Goal: Task Accomplishment & Management: Manage account settings

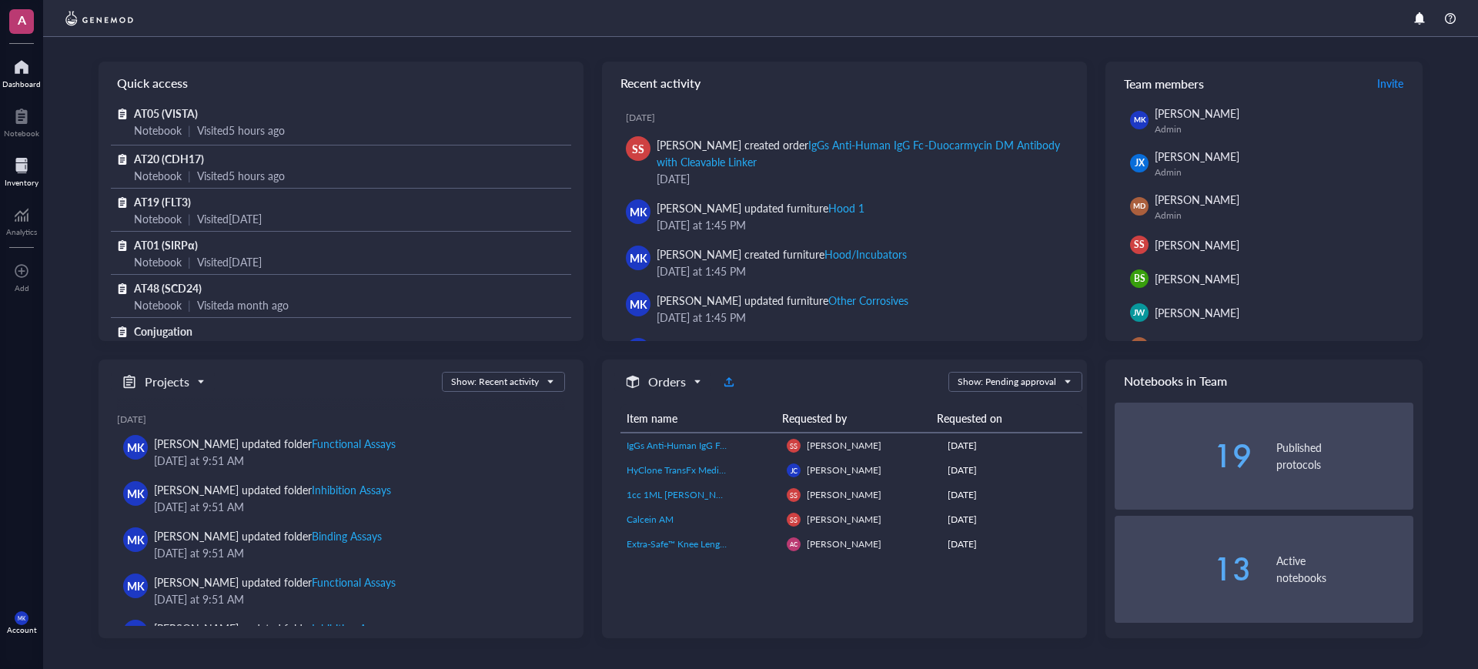
click at [16, 183] on div "Inventory" at bounding box center [22, 182] width 34 height 9
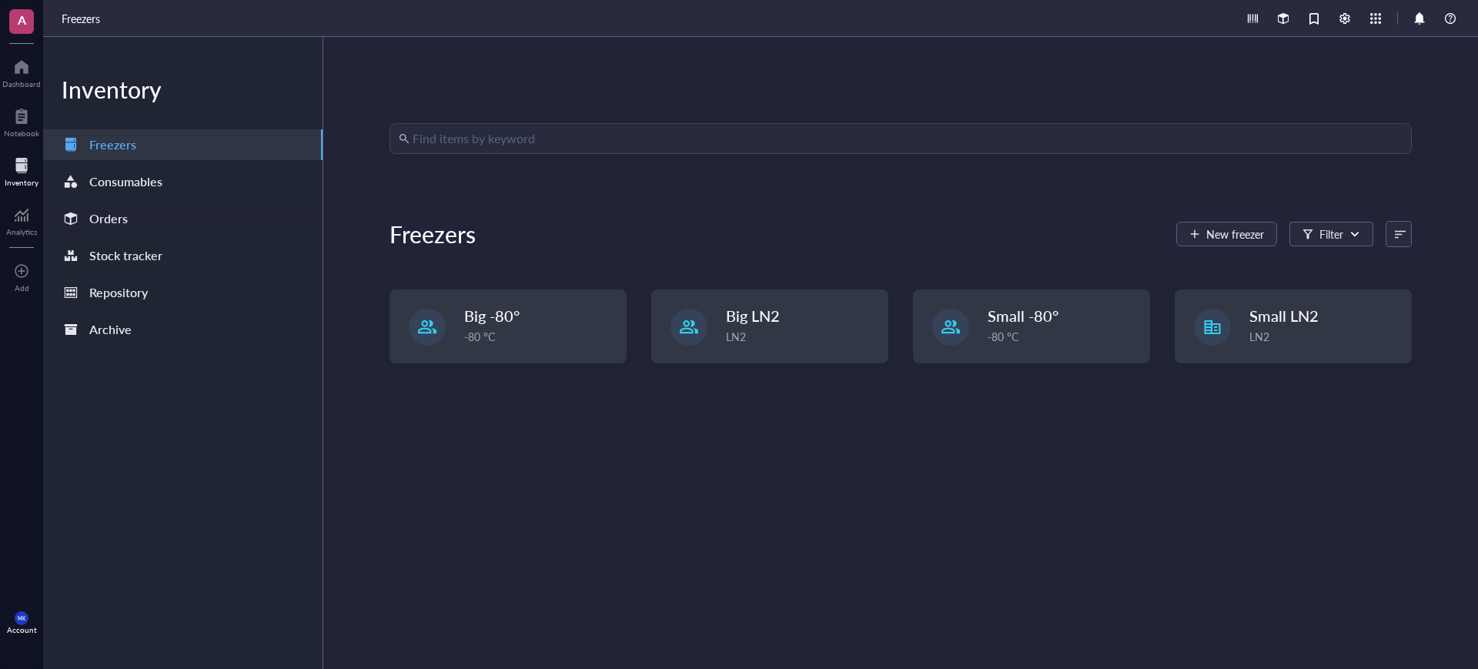
click at [140, 206] on div "Orders" at bounding box center [183, 218] width 280 height 31
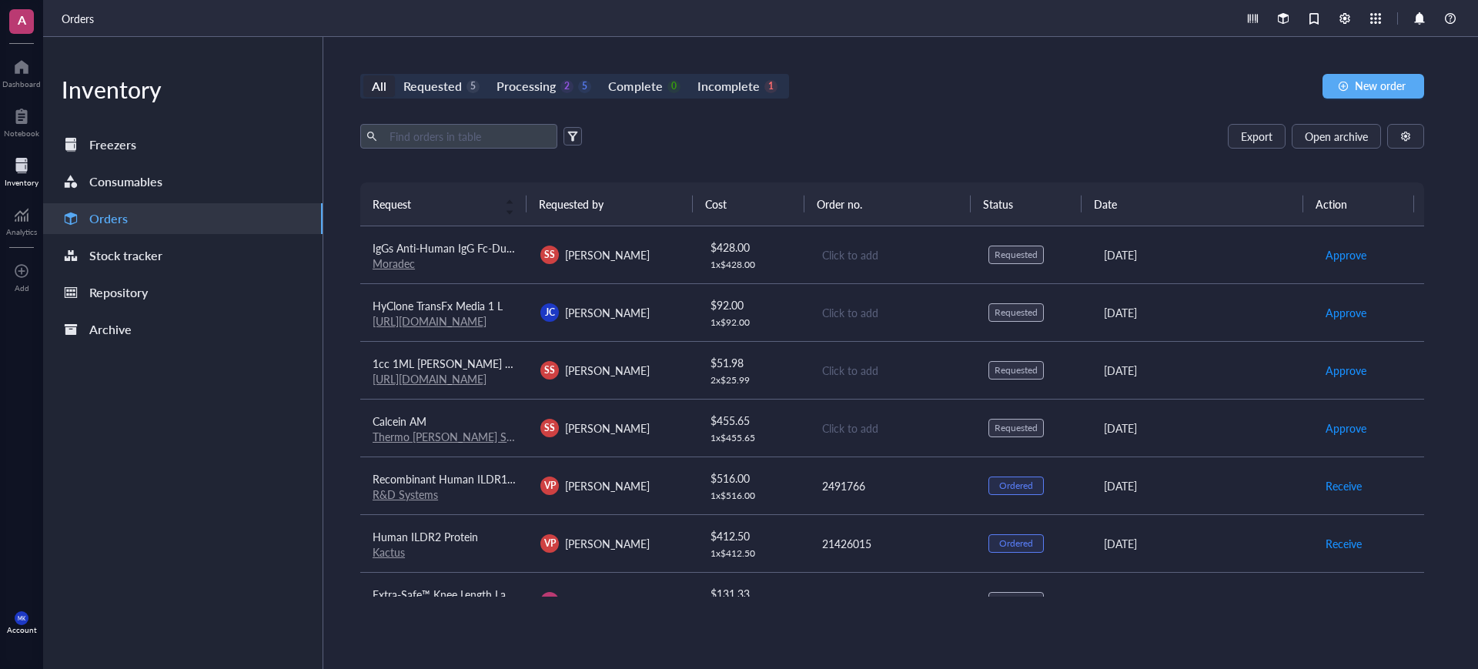
click at [506, 265] on div "Moradec" at bounding box center [444, 263] width 143 height 14
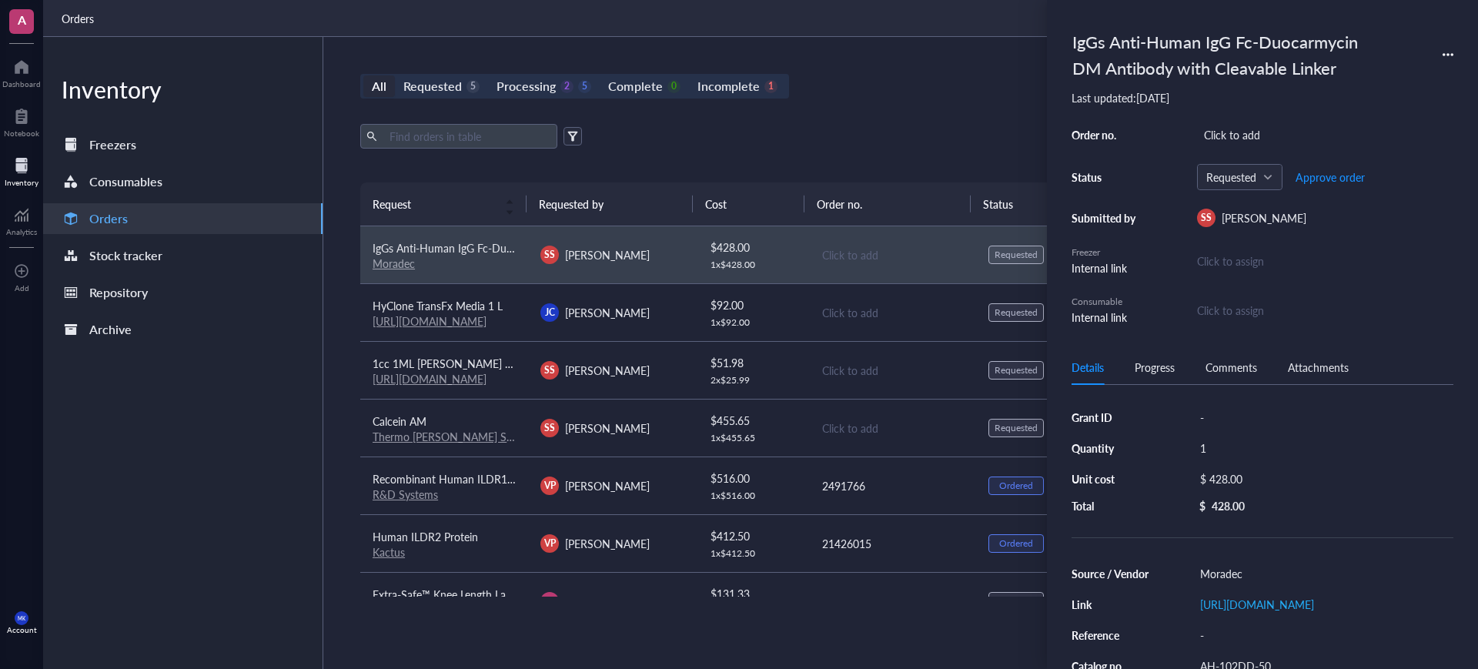
click at [728, 142] on div "Export Open archive" at bounding box center [892, 136] width 1064 height 25
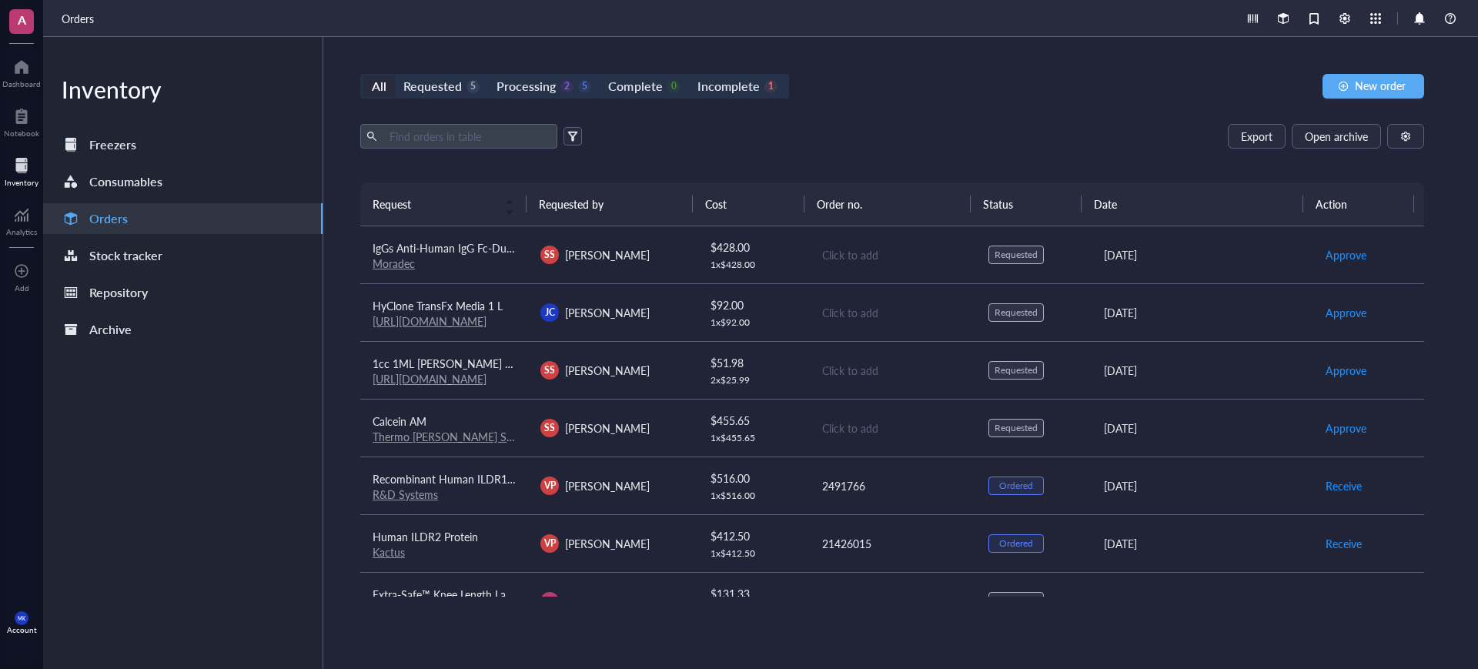
click at [779, 428] on div "$ 455.65 1 x $ 455.65" at bounding box center [754, 428] width 86 height 32
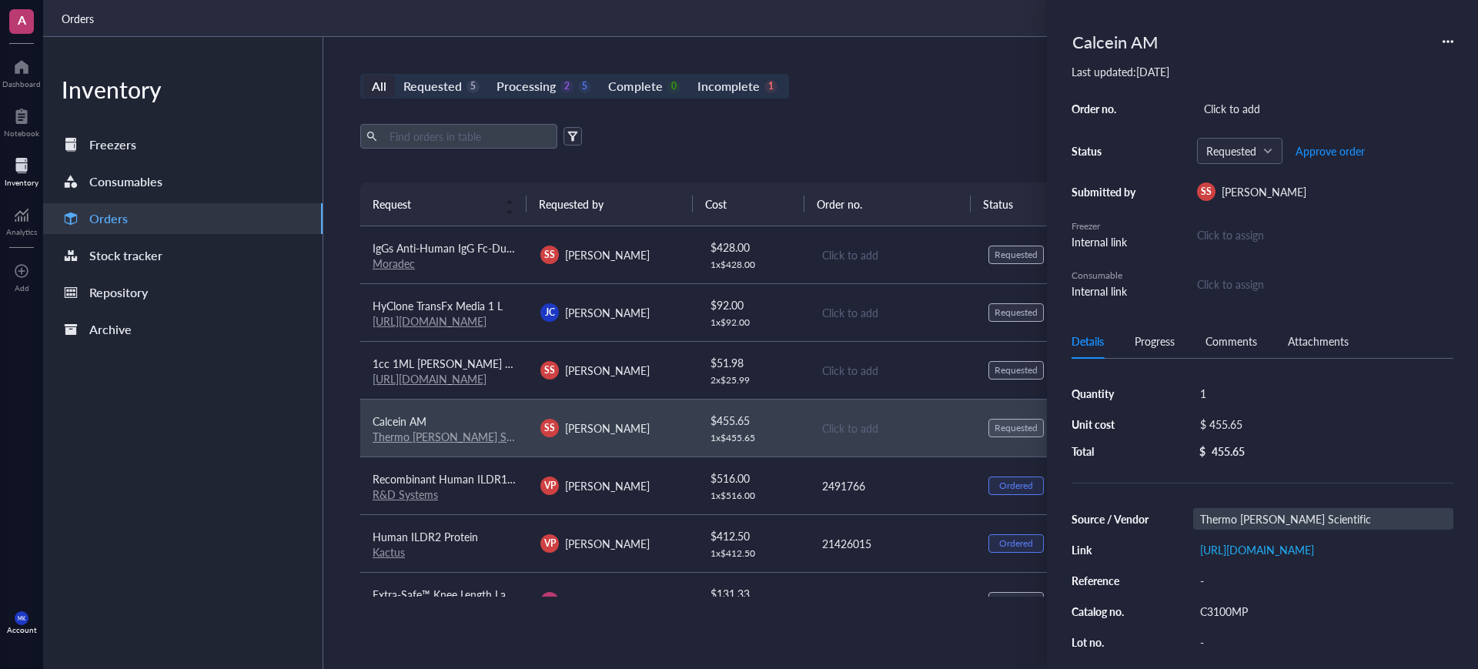
scroll to position [125, 0]
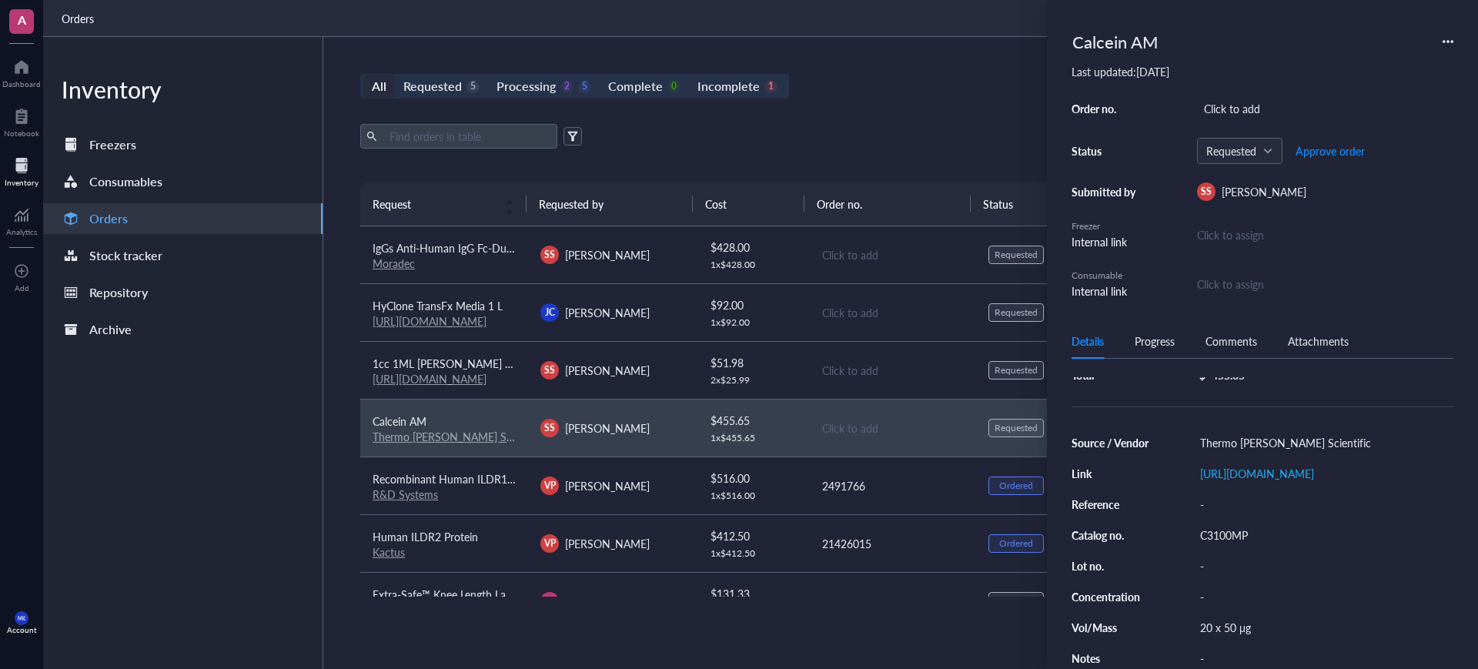
click at [929, 114] on div "All Requested 5 Processing 2 5 Complete 0 Incomplete 1 New order Export Open ar…" at bounding box center [892, 353] width 1138 height 632
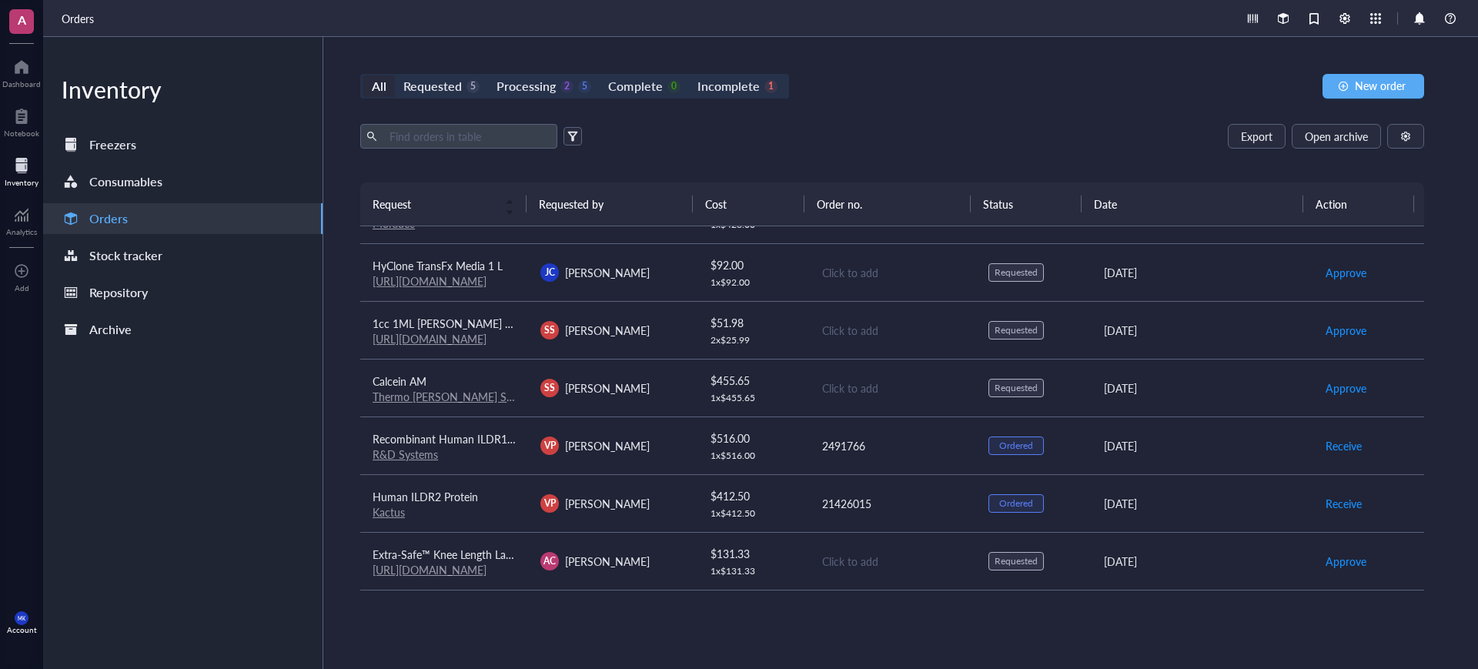
scroll to position [0, 0]
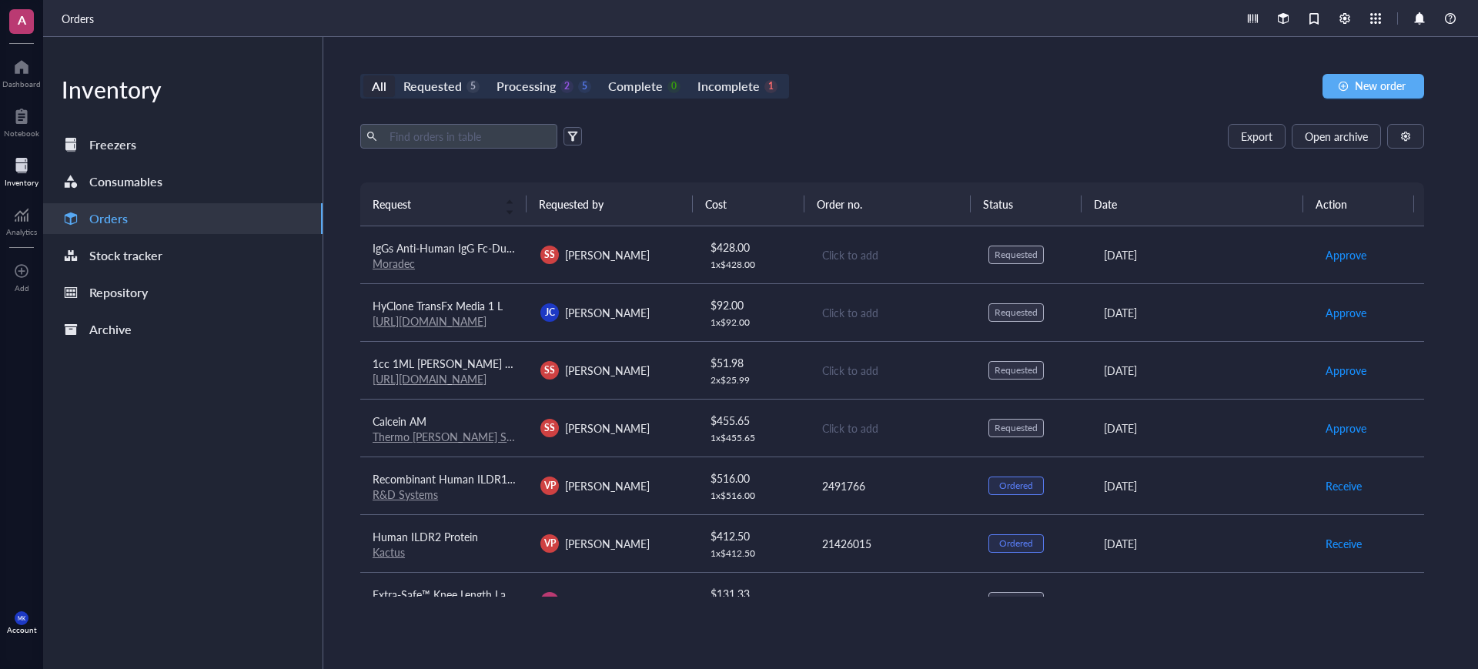
click at [899, 310] on div "Click to add" at bounding box center [893, 312] width 142 height 17
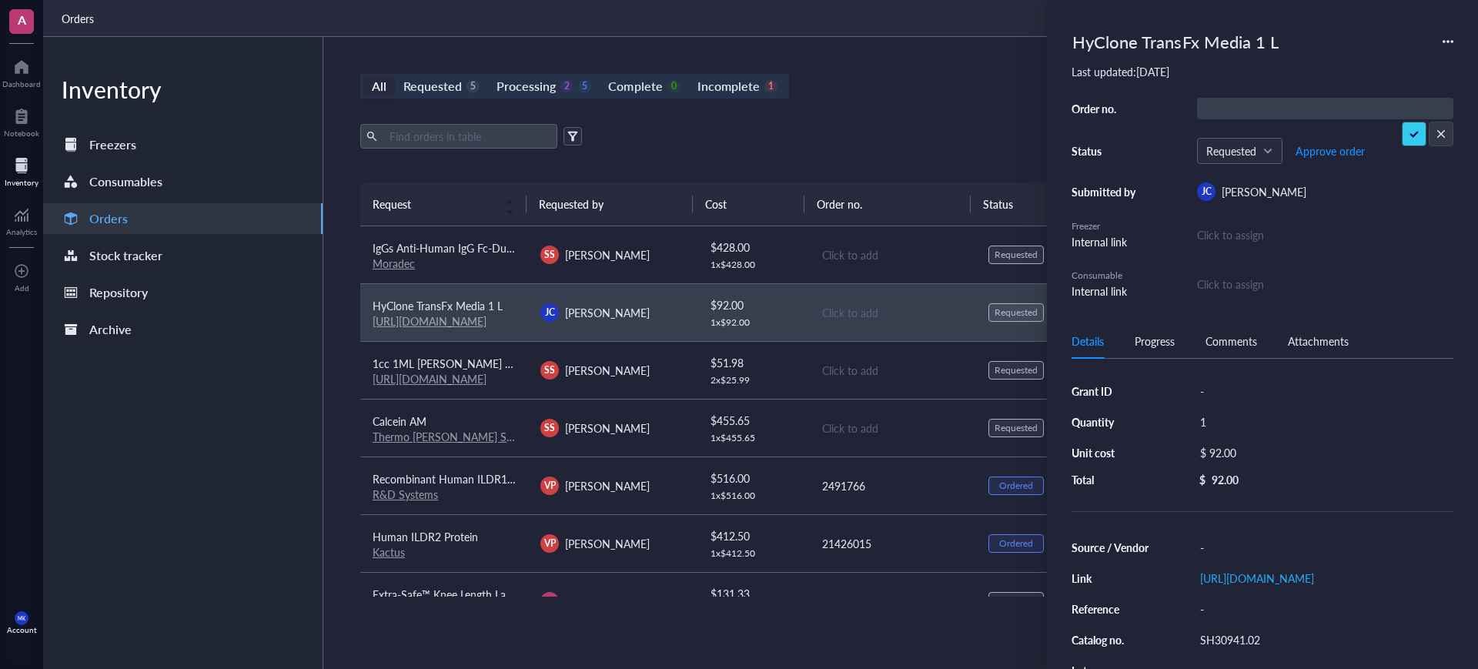
click at [904, 259] on div "Click to add" at bounding box center [893, 254] width 142 height 17
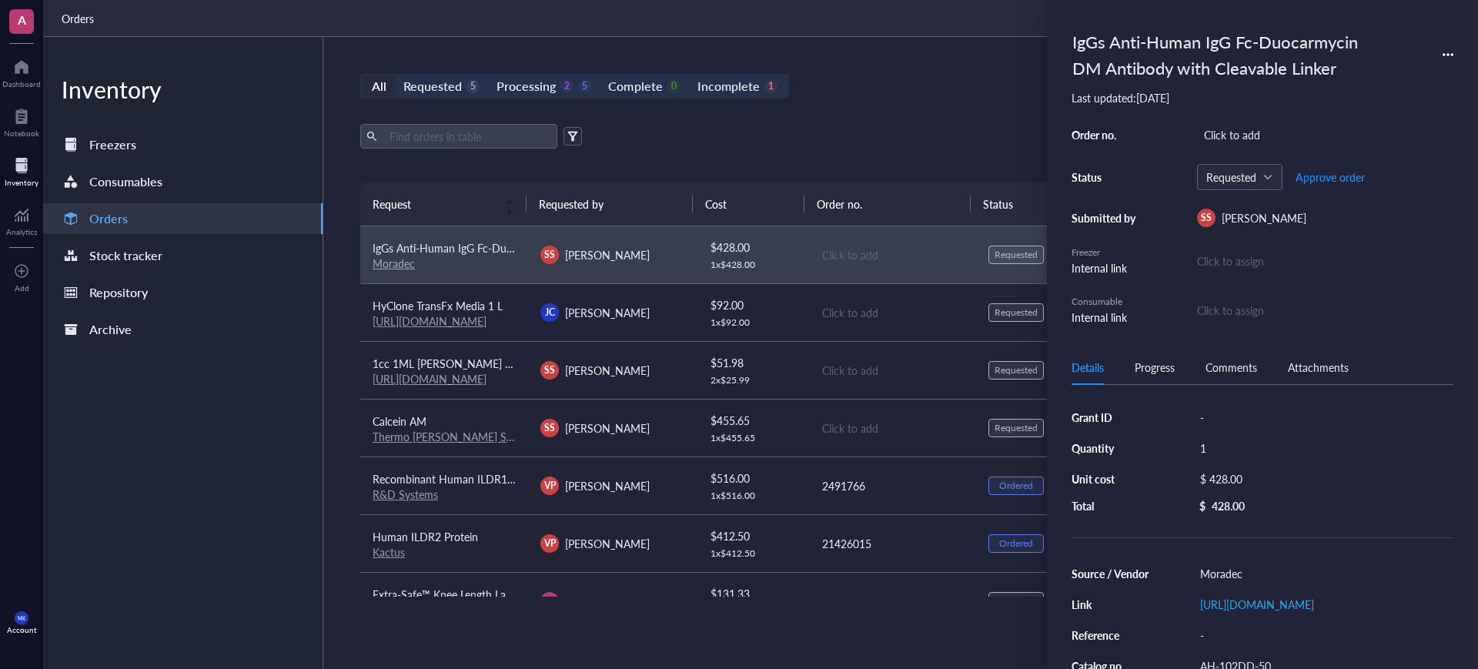
click at [904, 310] on div "Click to add" at bounding box center [893, 312] width 142 height 17
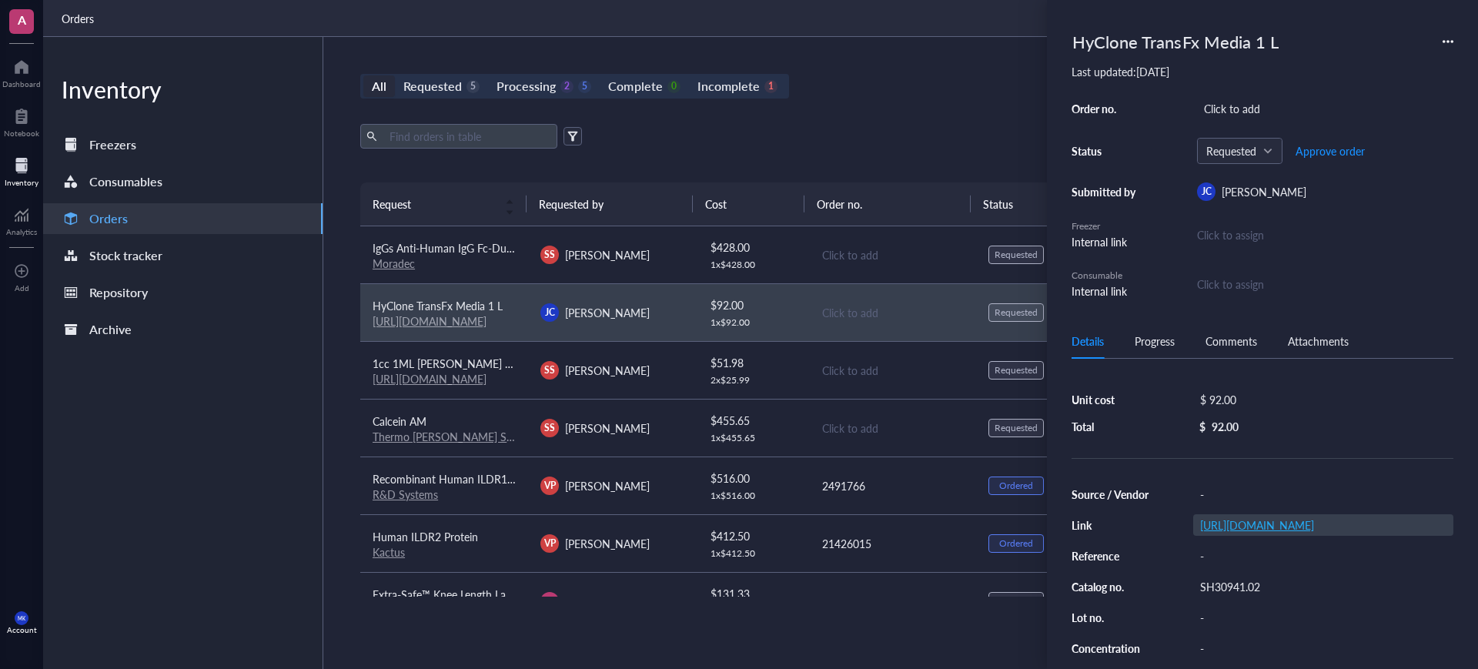
scroll to position [96, 0]
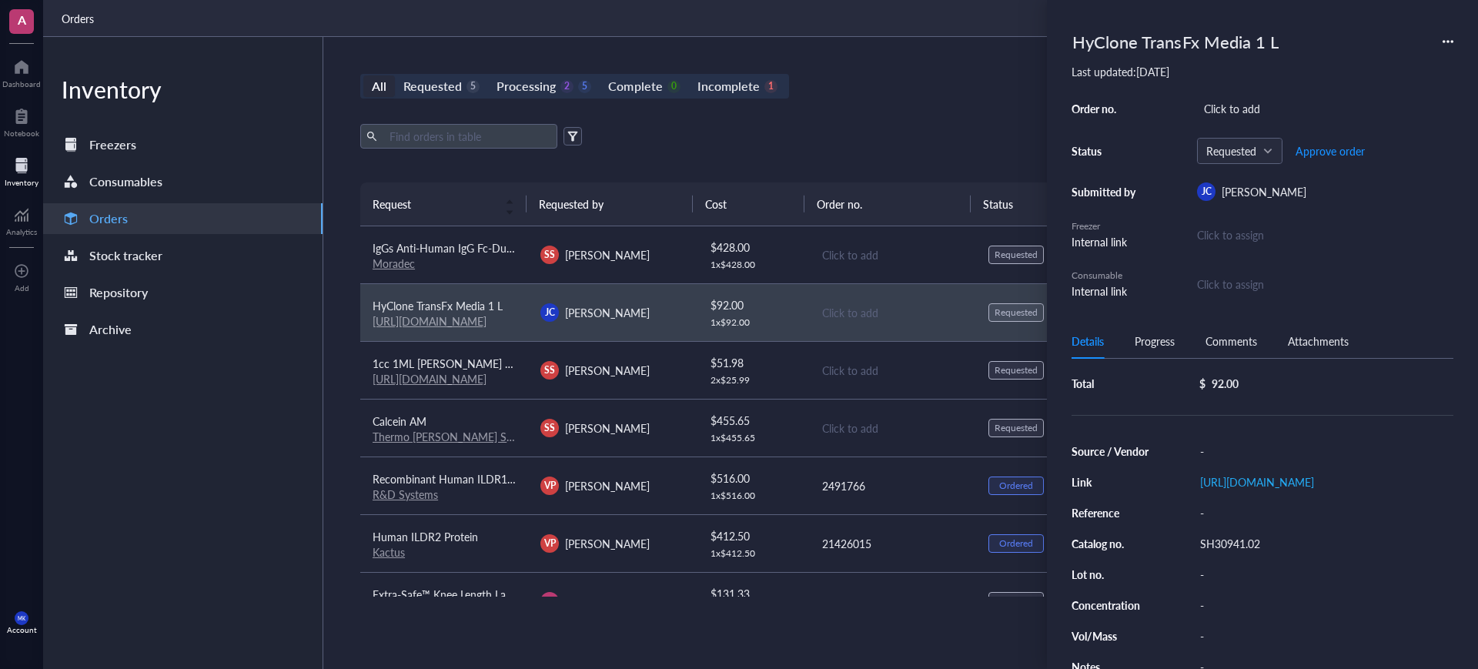
click at [926, 237] on td "Click to add" at bounding box center [893, 255] width 168 height 58
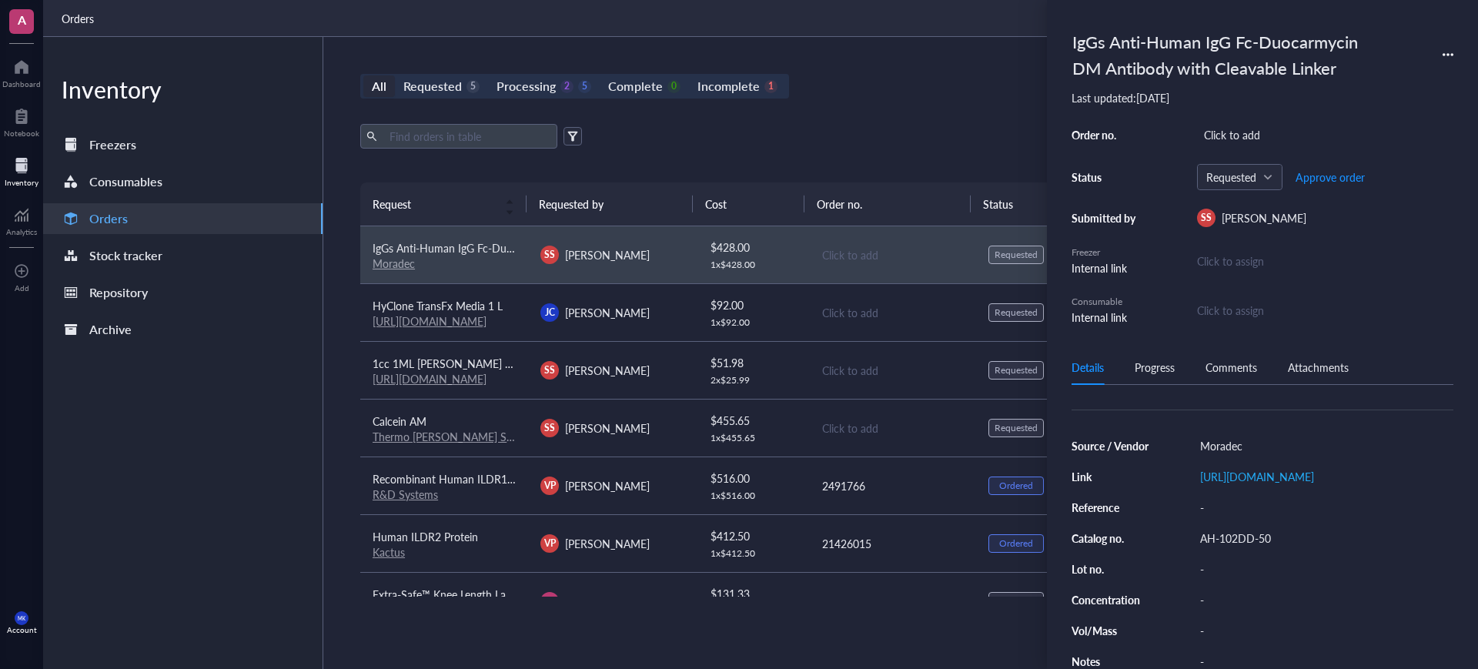
scroll to position [137, 0]
click at [936, 48] on div "All Requested 5 Processing 2 5 Complete 0 Incomplete 1 New order Export Open ar…" at bounding box center [892, 353] width 1138 height 632
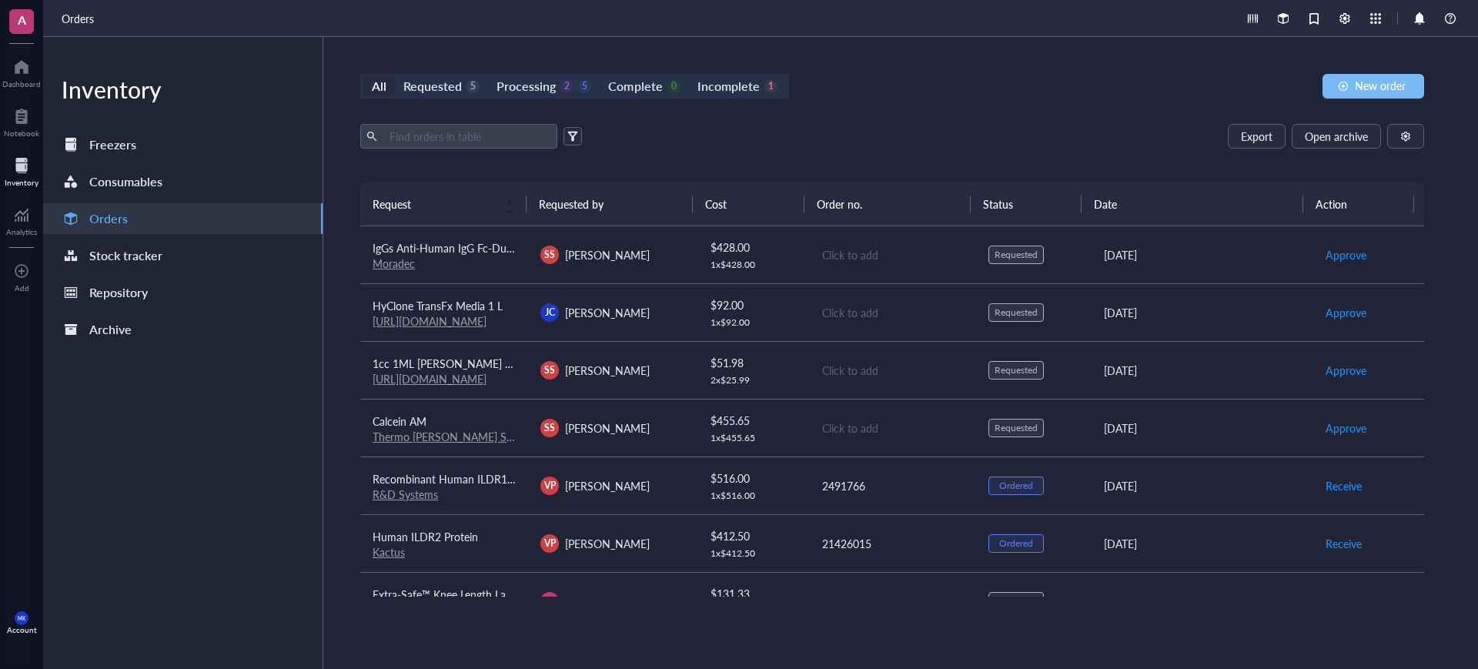
click at [1362, 92] on span "New order" at bounding box center [1380, 85] width 51 height 12
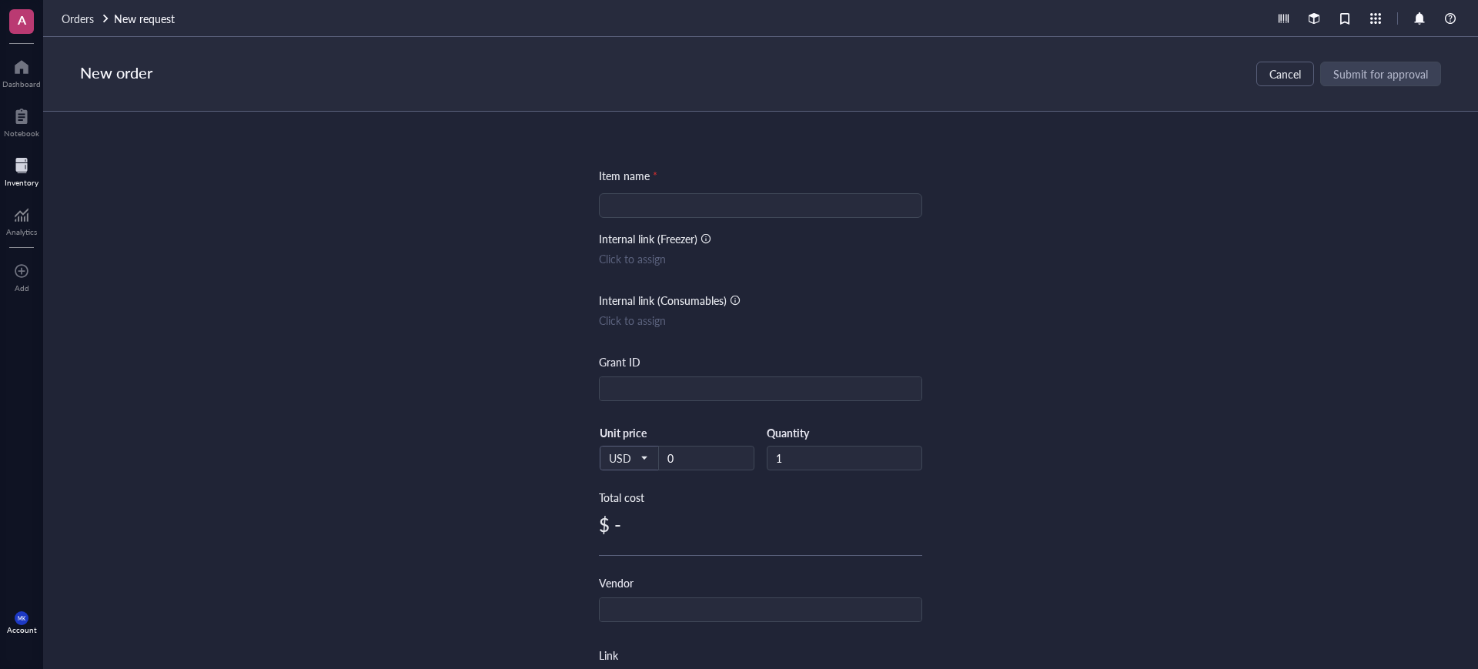
click at [863, 207] on input "search" at bounding box center [760, 205] width 305 height 23
click at [666, 203] on input "sCD24 protien" at bounding box center [760, 205] width 305 height 23
click at [644, 203] on input "sCD24 protein" at bounding box center [760, 205] width 305 height 23
type input "sCD24 Protein"
click at [1045, 243] on div "Item name * sCD24 Protein sCD24 Protein Internal link (Freezer) Click to assign…" at bounding box center [760, 391] width 1435 height 558
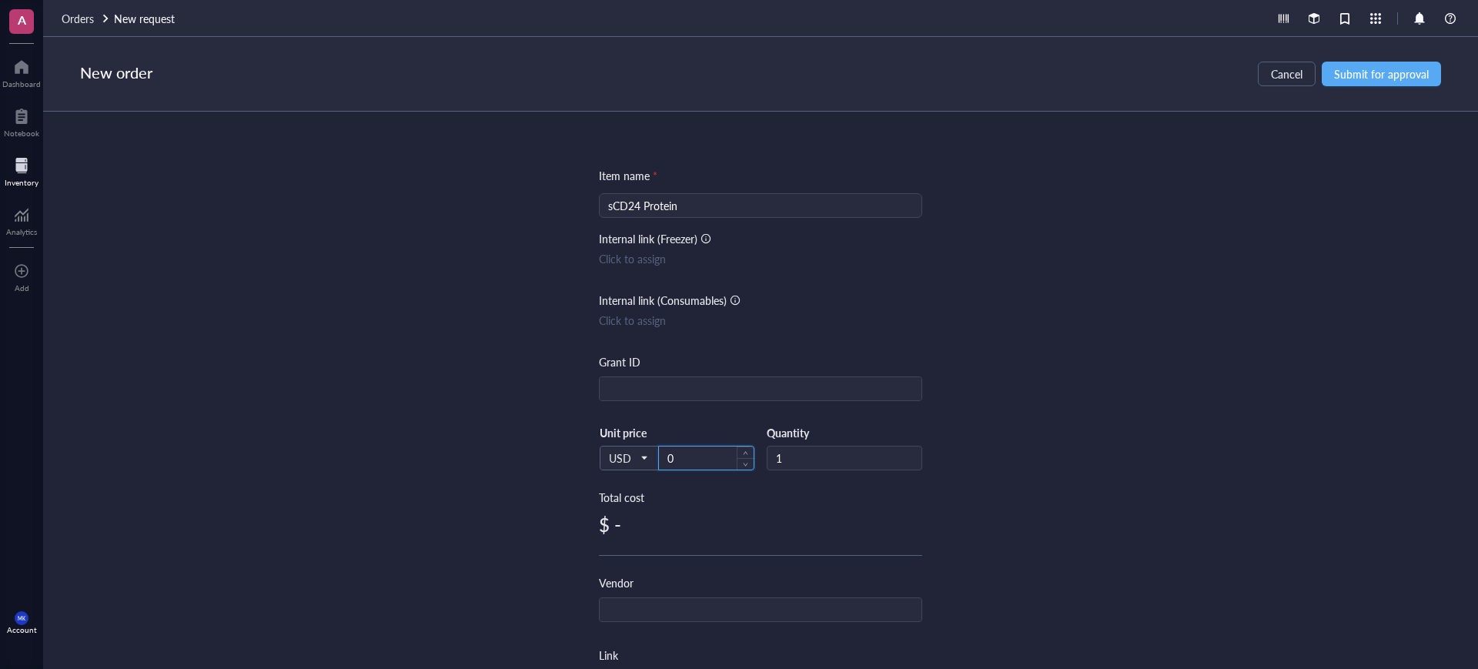
click at [710, 456] on input "0" at bounding box center [706, 458] width 95 height 23
drag, startPoint x: 718, startPoint y: 639, endPoint x: 730, endPoint y: 621, distance: 21.6
click at [718, 638] on div "Item name * sCD24 Protein Internal link (Freezer) Click to assign Internal link…" at bounding box center [760, 593] width 323 height 852
click at [732, 620] on input "text" at bounding box center [761, 610] width 322 height 25
paste input "PHARMARON"
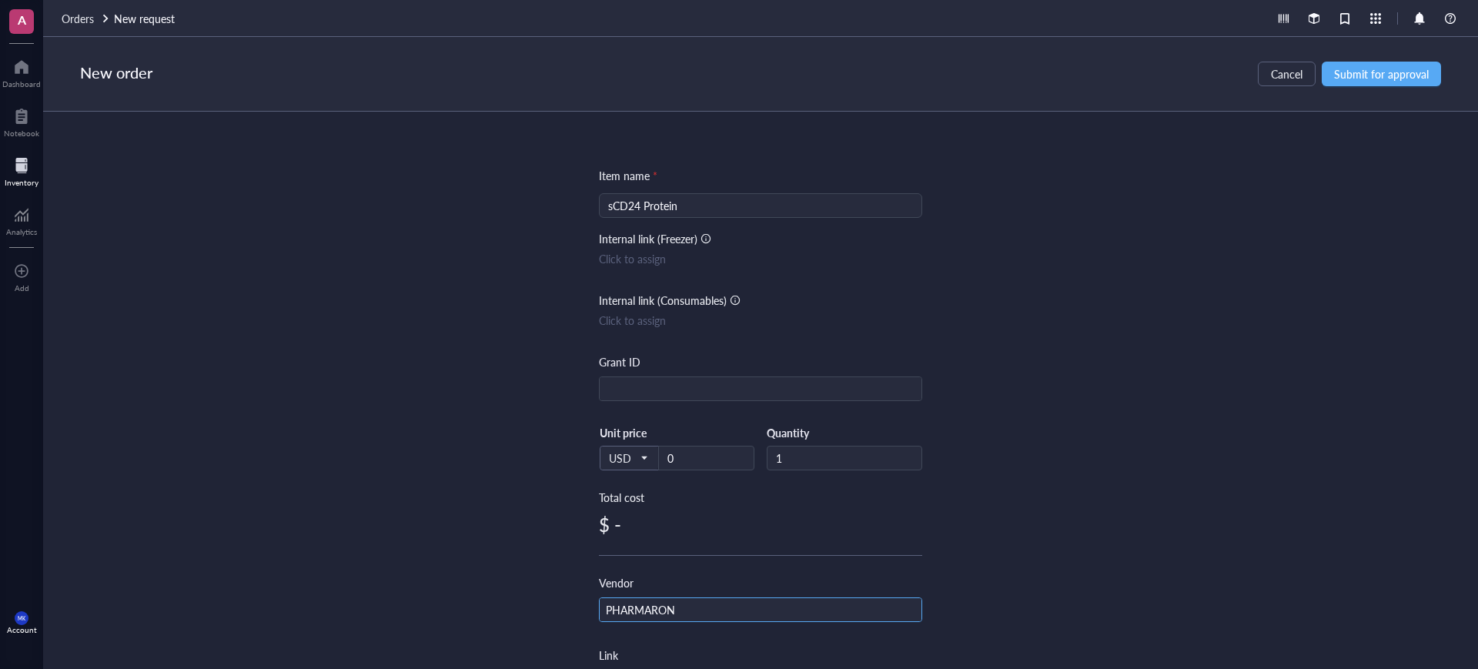
type input "PHARMARON"
click at [1090, 440] on div "Item name * sCD24 Protein Internal link (Freezer) Click to assign Internal link…" at bounding box center [760, 391] width 1435 height 558
click at [1380, 69] on span "Submit for approval" at bounding box center [1381, 74] width 95 height 12
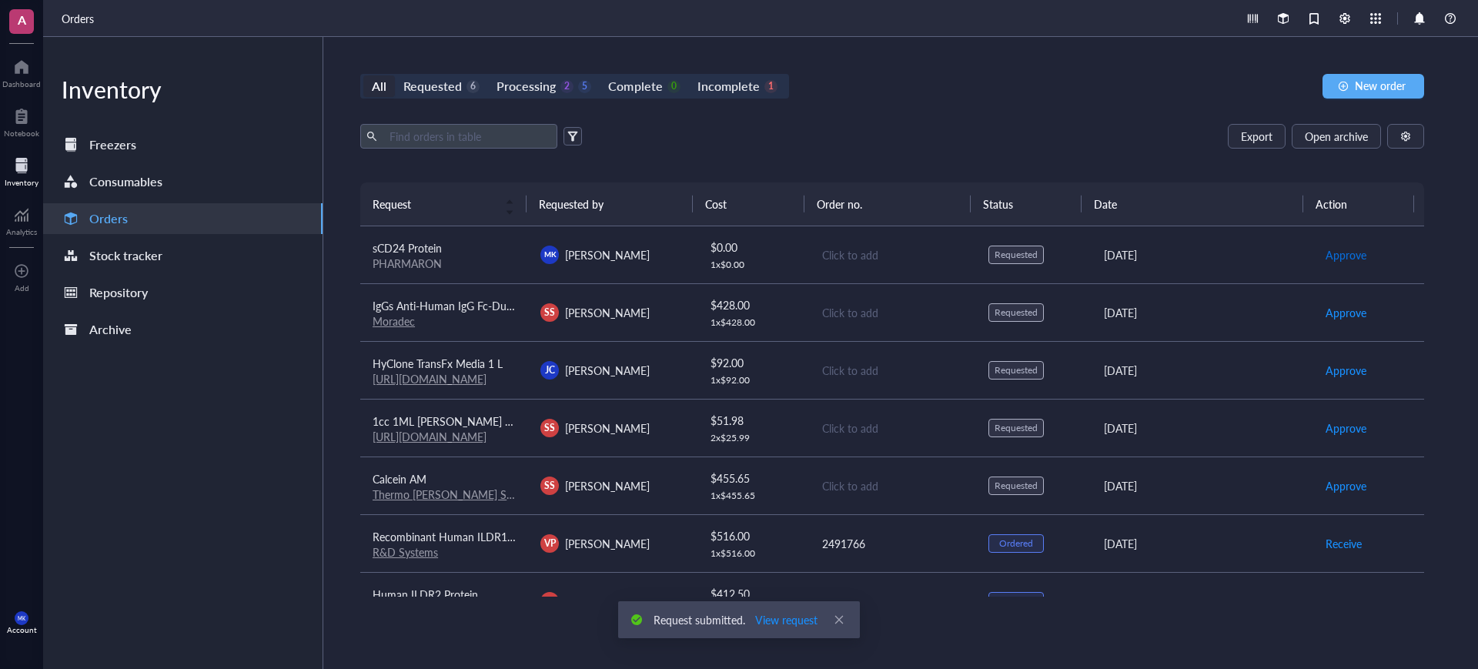
click at [1340, 258] on span "Approve" at bounding box center [1346, 254] width 41 height 17
click at [1340, 258] on span "Place order" at bounding box center [1352, 254] width 53 height 17
click at [1063, 152] on div "Export Open archive Requester Requested on Source / Vendor Last updated" at bounding box center [892, 153] width 1064 height 59
drag, startPoint x: 749, startPoint y: 460, endPoint x: 1171, endPoint y: 152, distance: 522.4
click at [1175, 151] on div "Export Open archive Requester Requested on Source / Vendor Last updated" at bounding box center [892, 153] width 1064 height 59
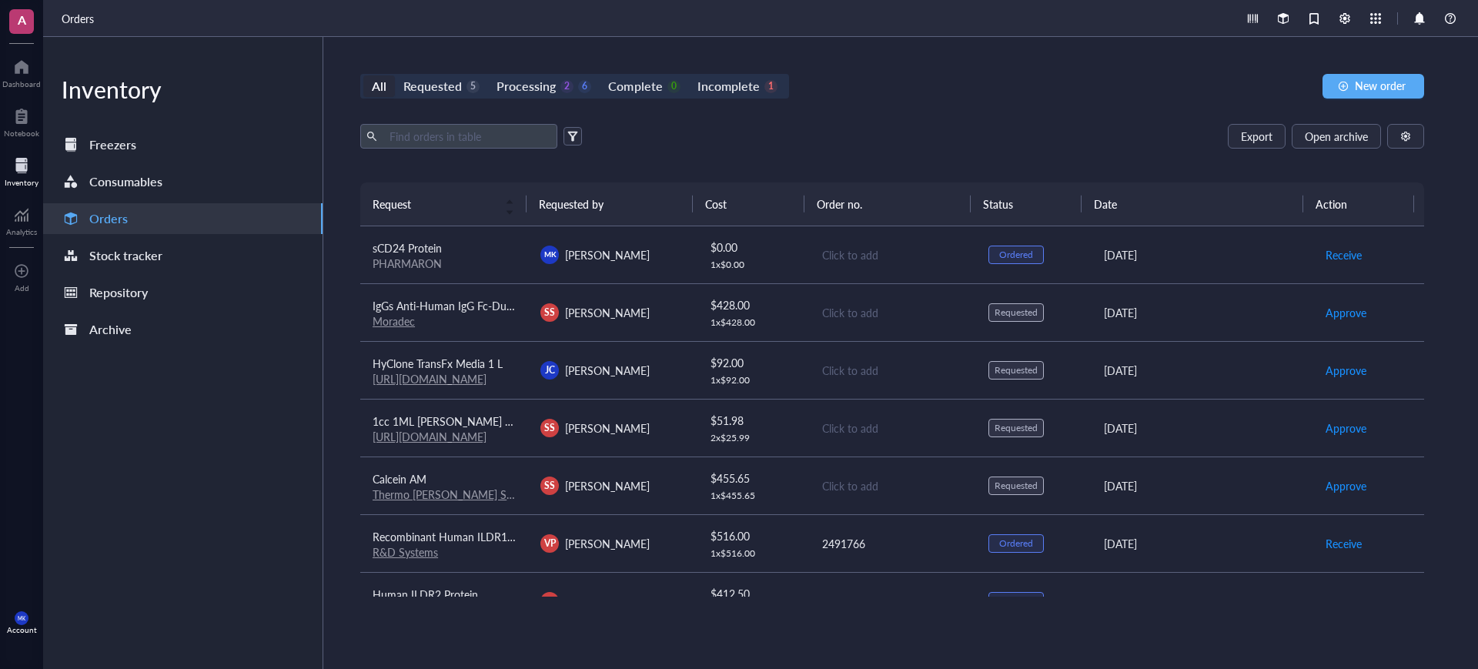
click at [675, 321] on td "SS [PERSON_NAME]" at bounding box center [612, 312] width 168 height 58
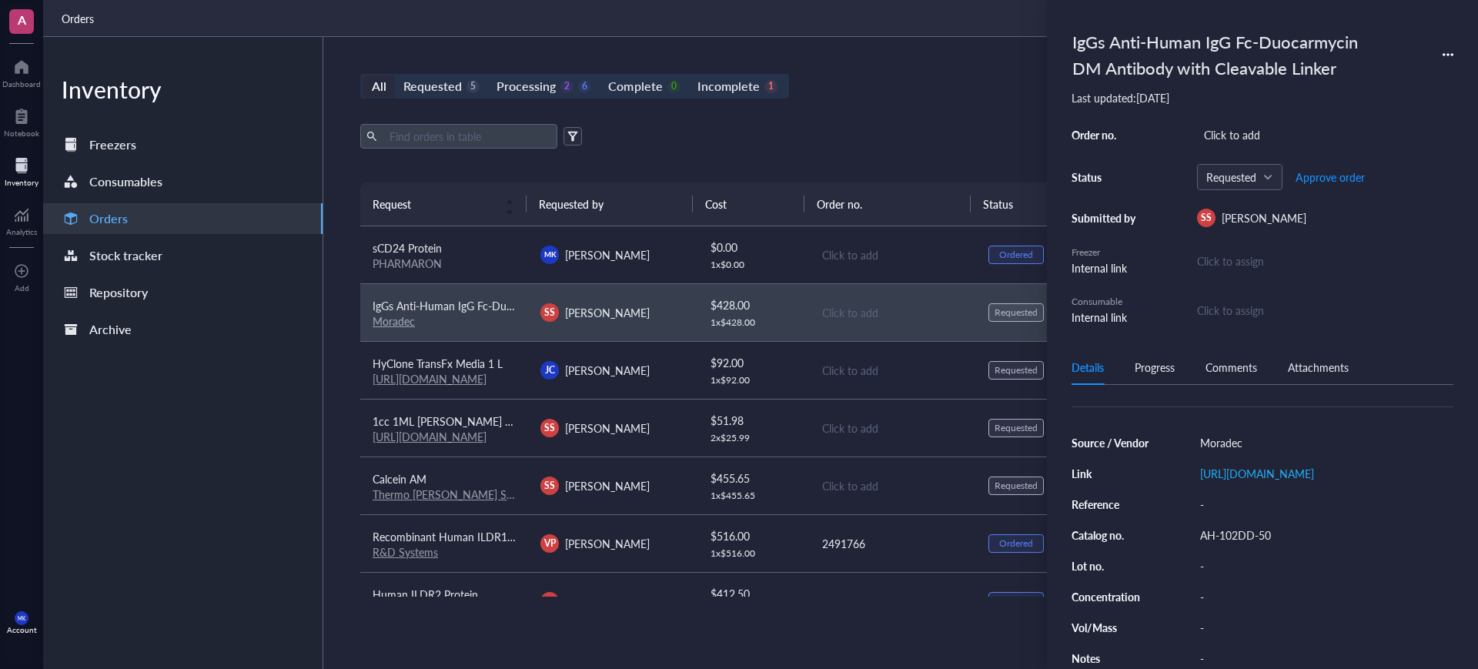
scroll to position [137, 0]
click at [1268, 524] on div "AH-102DD-50" at bounding box center [1324, 535] width 260 height 22
click at [1314, 178] on span "Approve order" at bounding box center [1330, 177] width 69 height 12
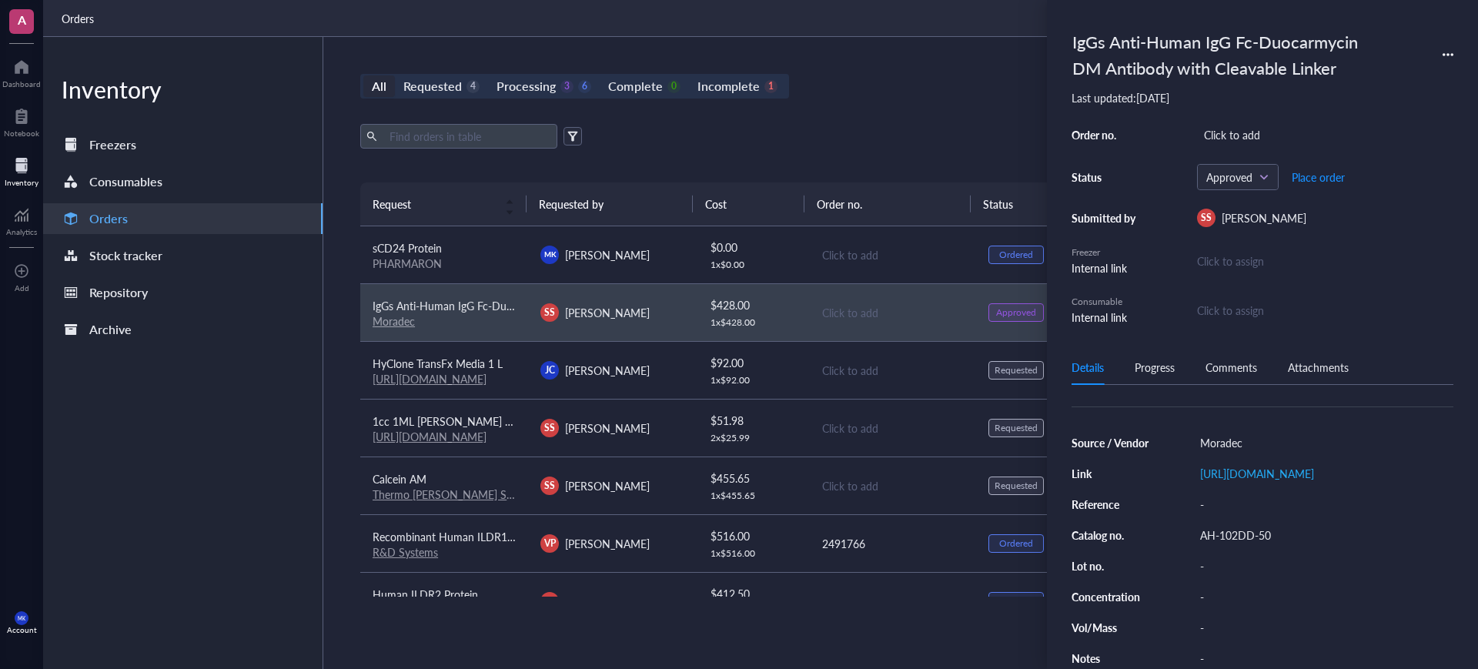
click at [891, 126] on div "Export Open archive" at bounding box center [892, 136] width 1064 height 25
click at [959, 147] on div "Export Open archive" at bounding box center [892, 136] width 1064 height 25
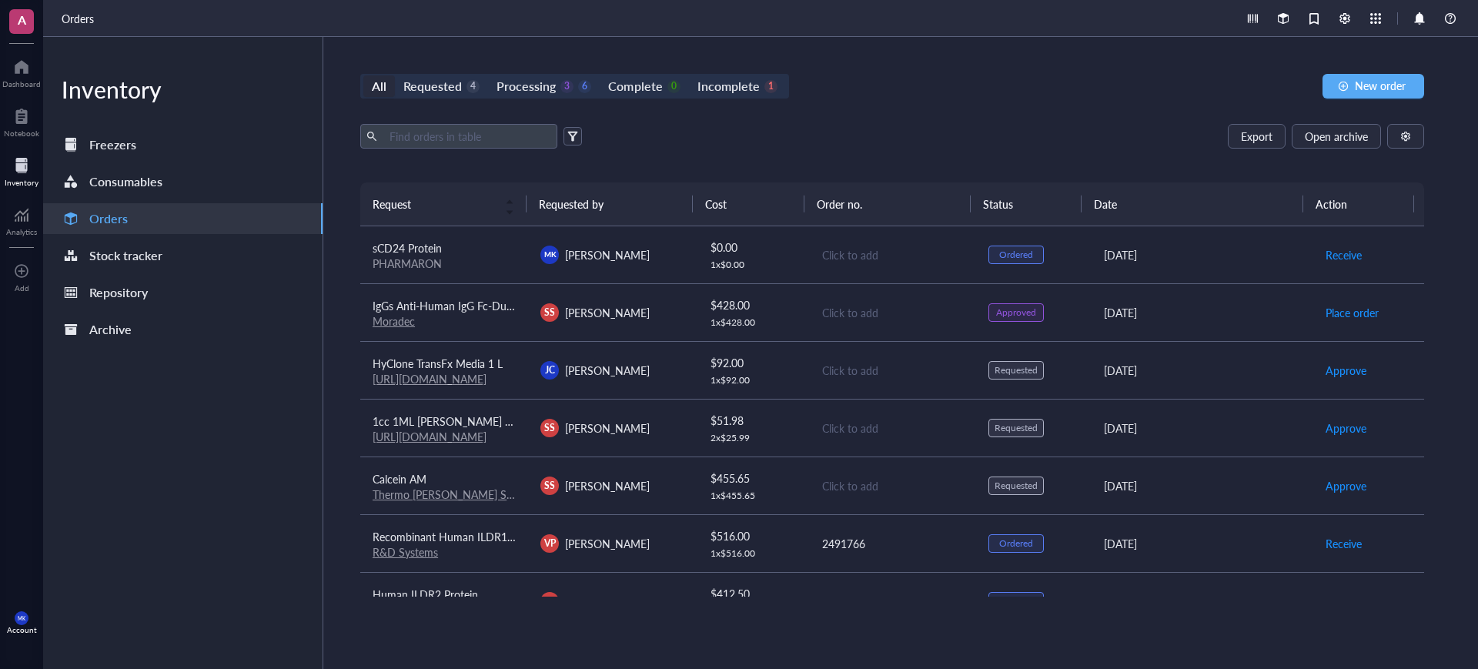
click at [939, 485] on div "Click to add" at bounding box center [893, 485] width 142 height 17
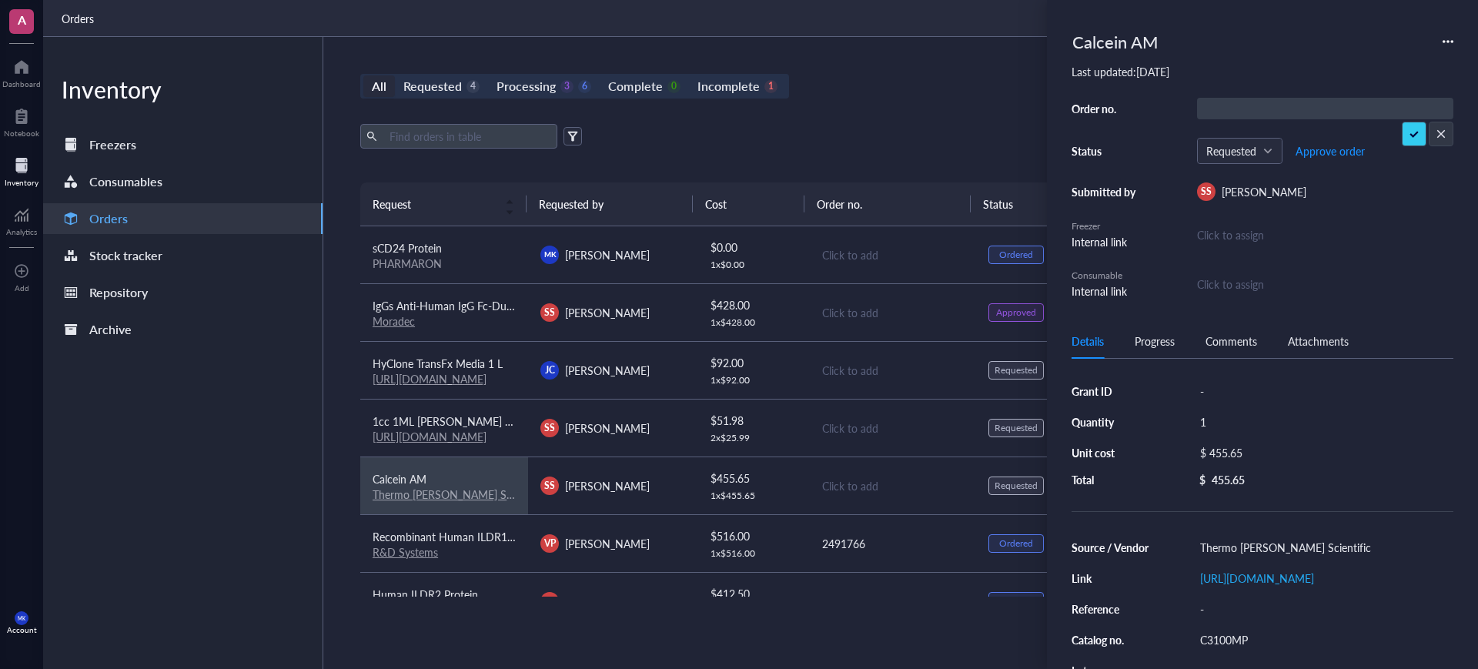
click at [918, 442] on td "Click to add" at bounding box center [893, 428] width 168 height 58
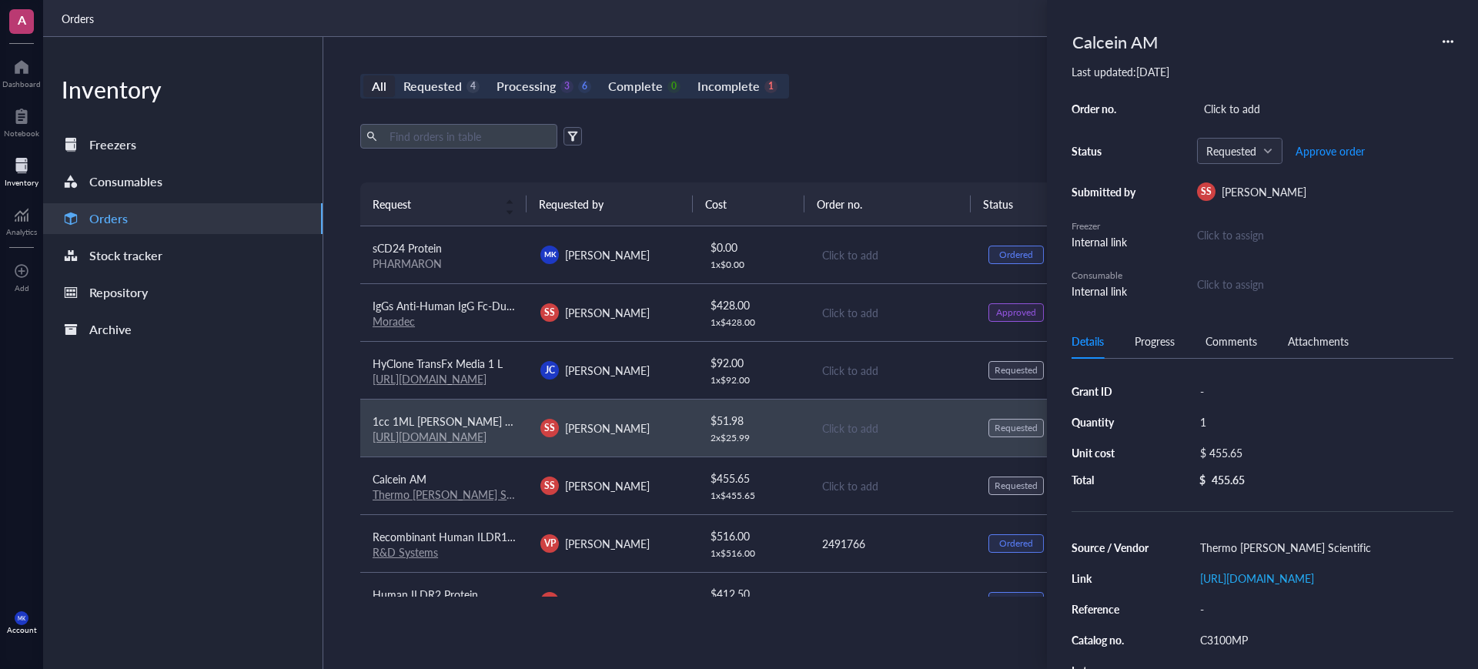
click at [913, 379] on td "Click to add" at bounding box center [893, 370] width 168 height 58
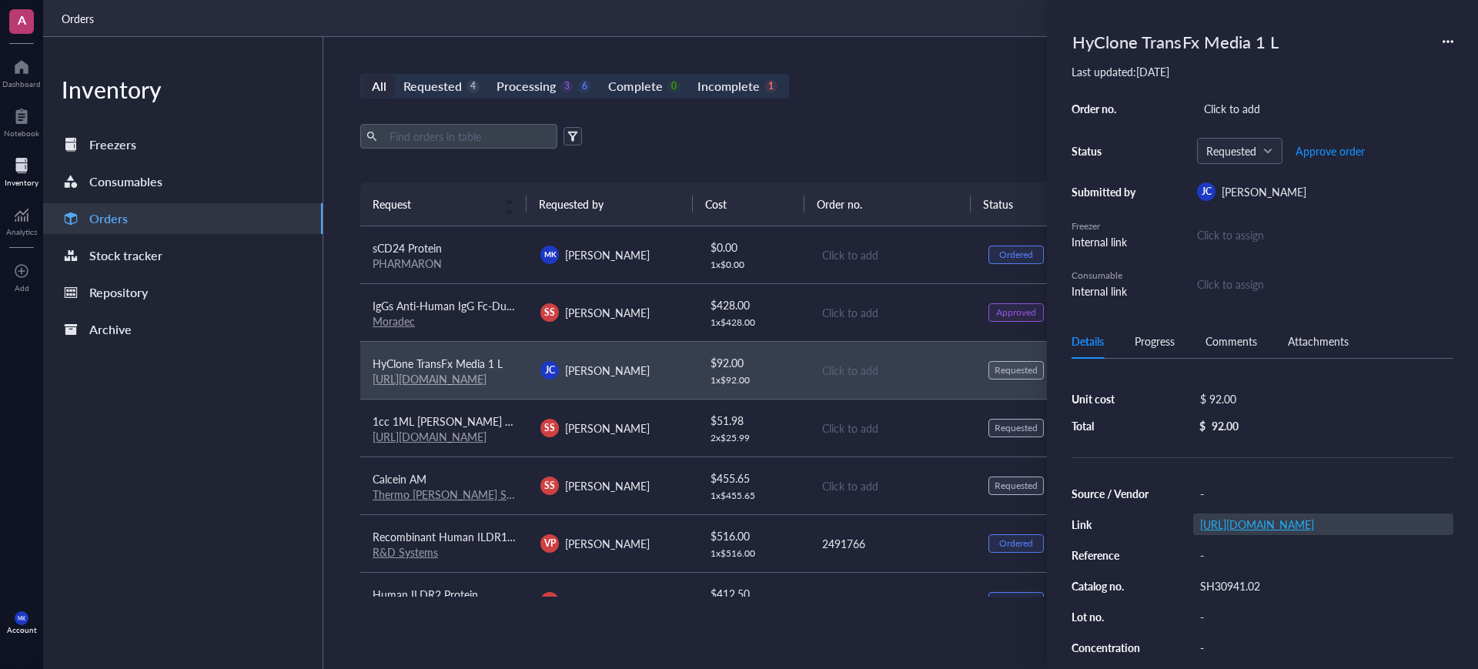
scroll to position [96, 0]
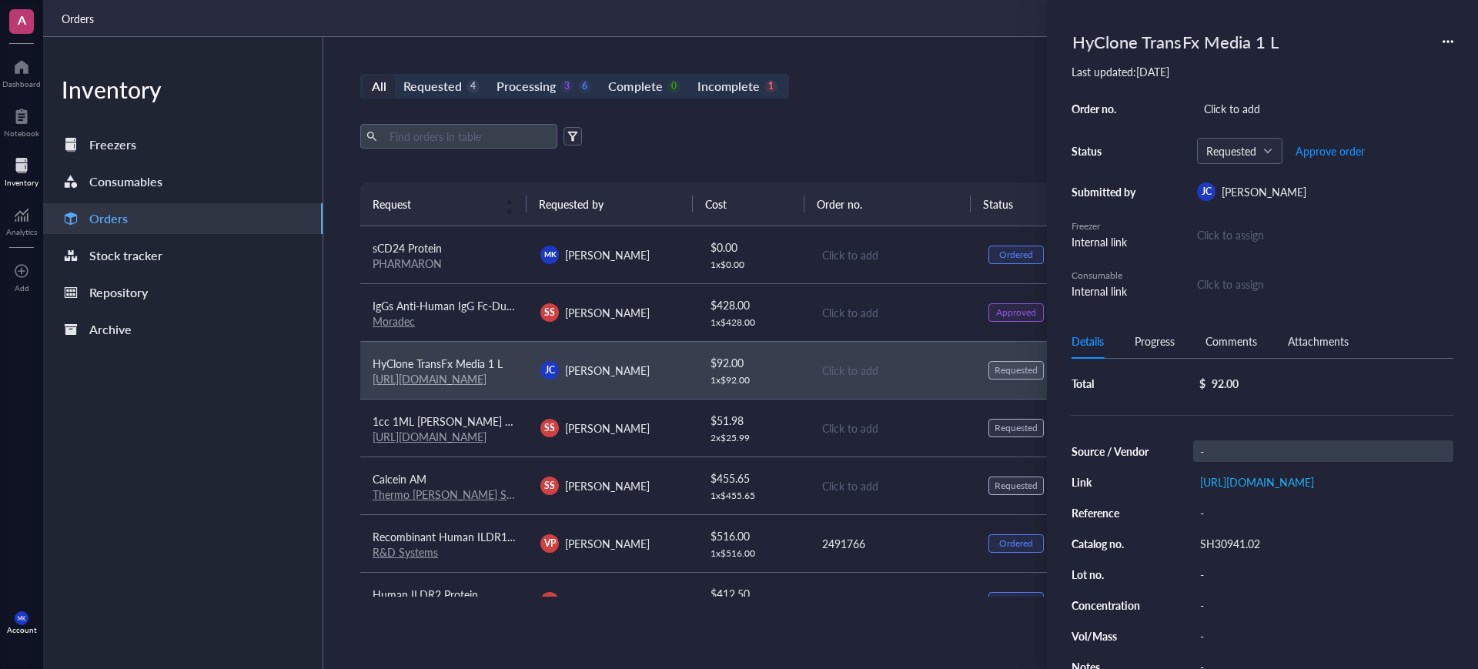
click at [1278, 444] on div "-" at bounding box center [1324, 451] width 260 height 22
type input "Cytiva"
drag, startPoint x: 905, startPoint y: 420, endPoint x: 906, endPoint y: 433, distance: 12.3
click at [905, 420] on div "Click to add" at bounding box center [893, 428] width 142 height 17
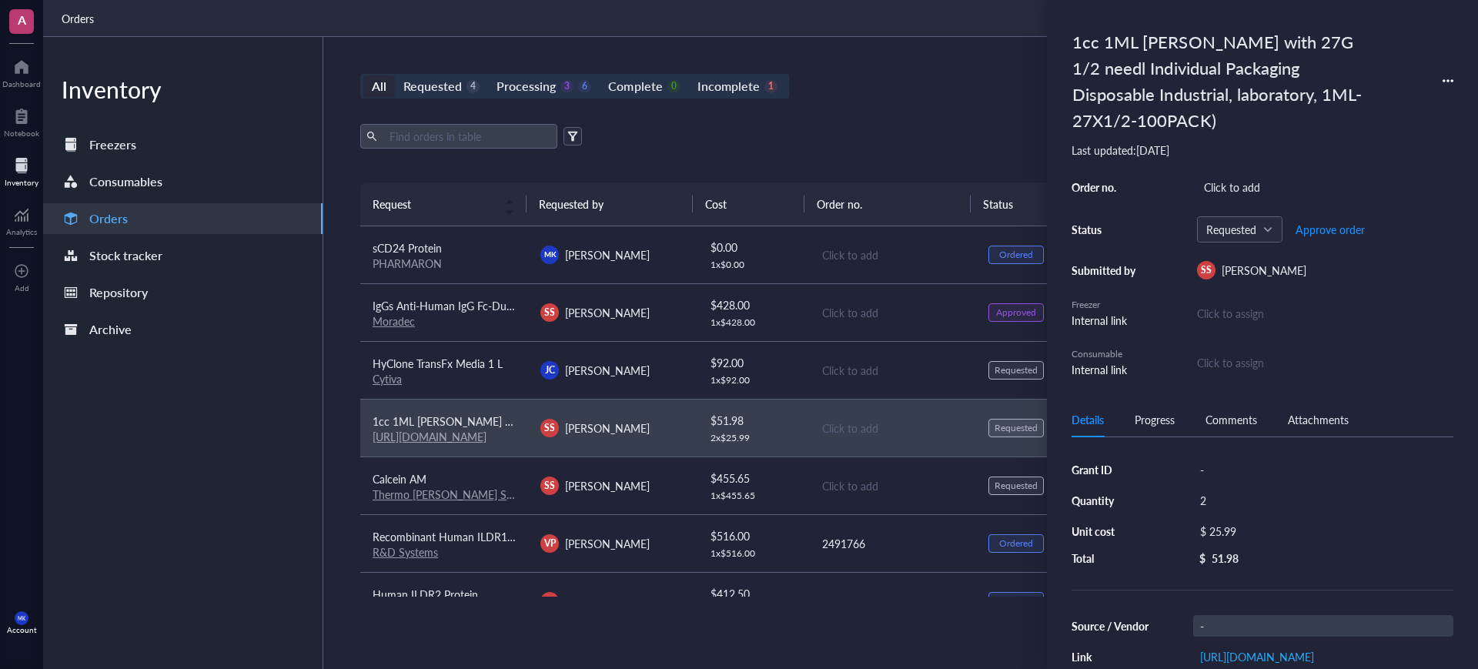
click at [1246, 621] on div "-" at bounding box center [1324, 626] width 260 height 22
type input "Amazon"
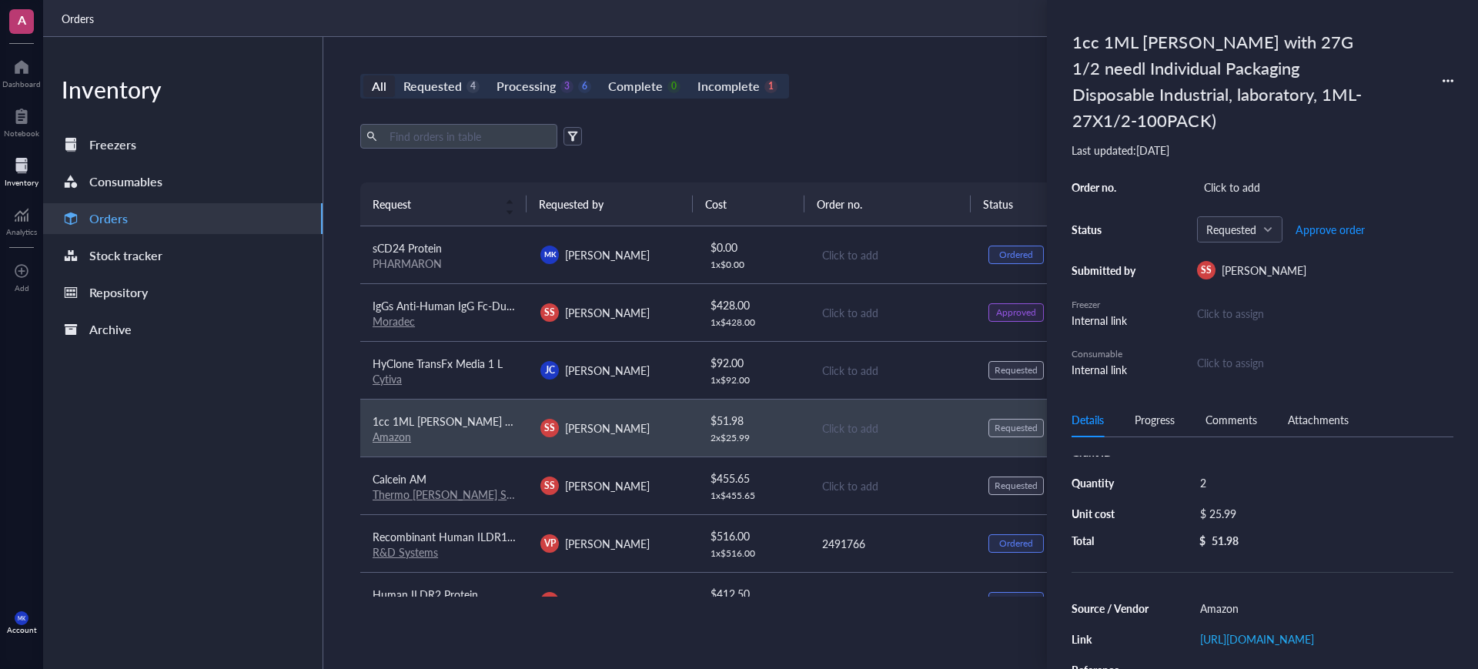
scroll to position [0, 0]
click at [903, 92] on div "All Requested 4 Processing 3 6 Complete 0 Incomplete 1 New order" at bounding box center [892, 86] width 1064 height 25
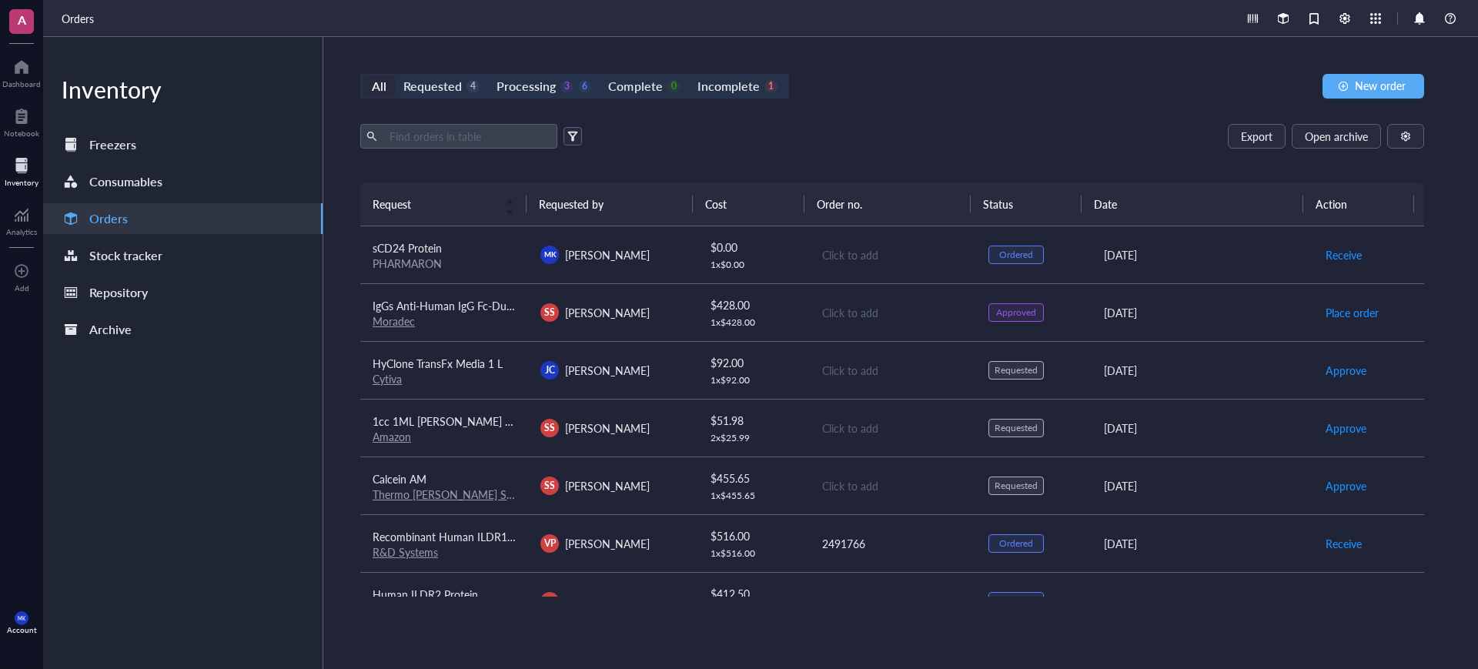
click at [928, 501] on td "Click to add" at bounding box center [893, 486] width 168 height 58
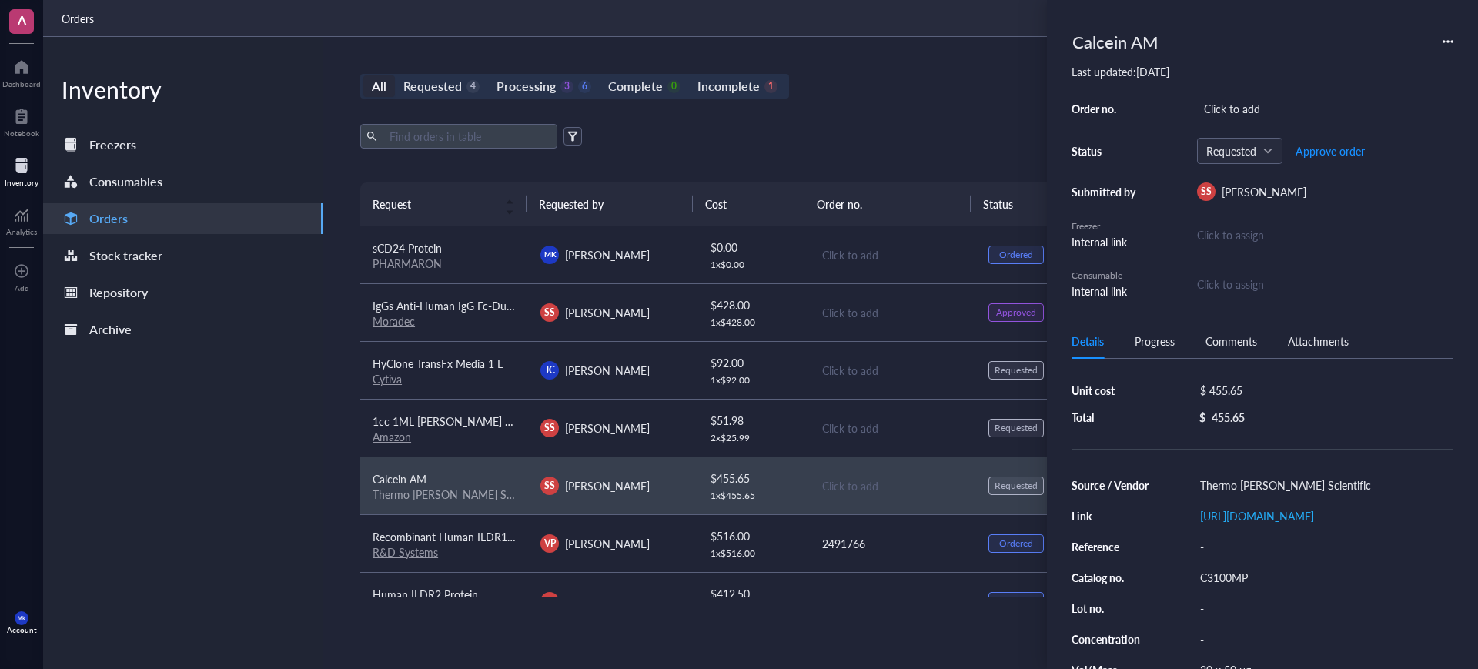
scroll to position [28, 0]
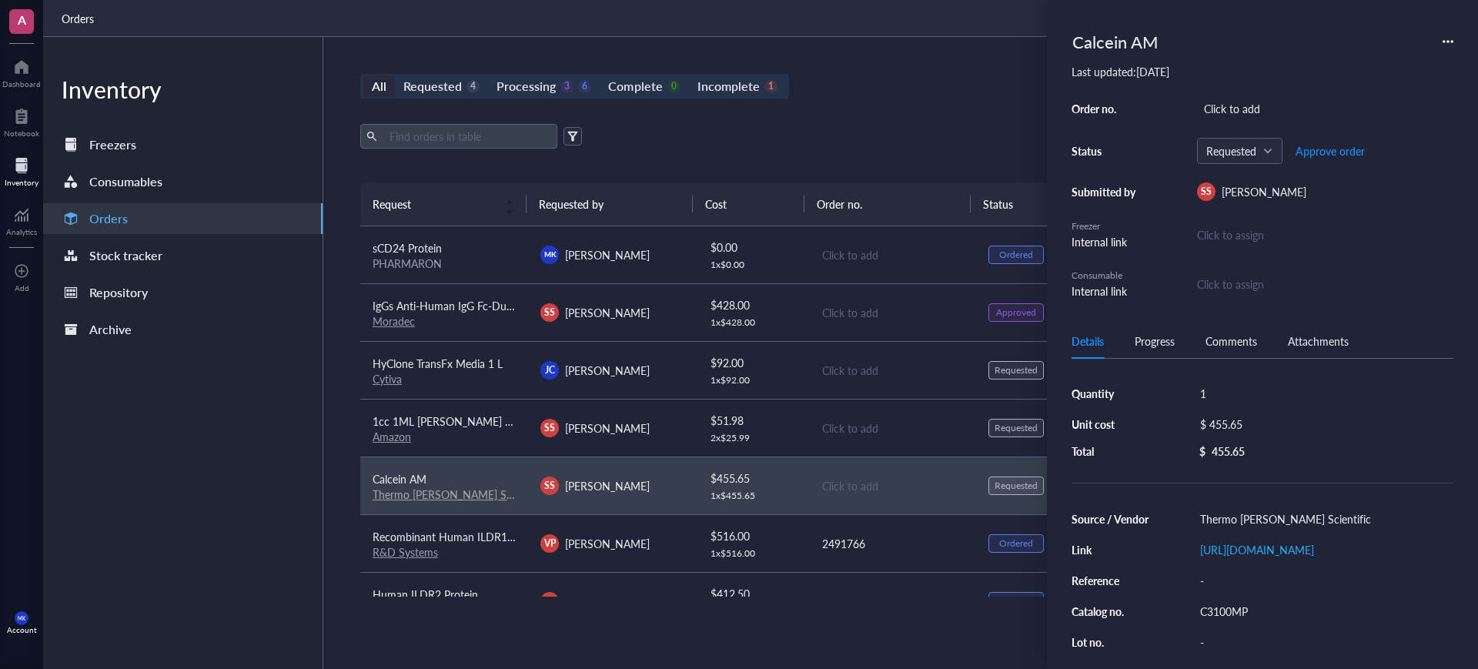
click at [1297, 581] on div "Source / Vendor Thermo [PERSON_NAME] Scientific Link [URL][DOMAIN_NAME] Referen…" at bounding box center [1263, 626] width 382 height 237
click at [1297, 561] on div "[URL][DOMAIN_NAME]" at bounding box center [1324, 550] width 260 height 22
paste input "[DOMAIN_NAME][URL][GEOGRAPHIC_DATA]"
type input "[URL][DOMAIN_NAME]"
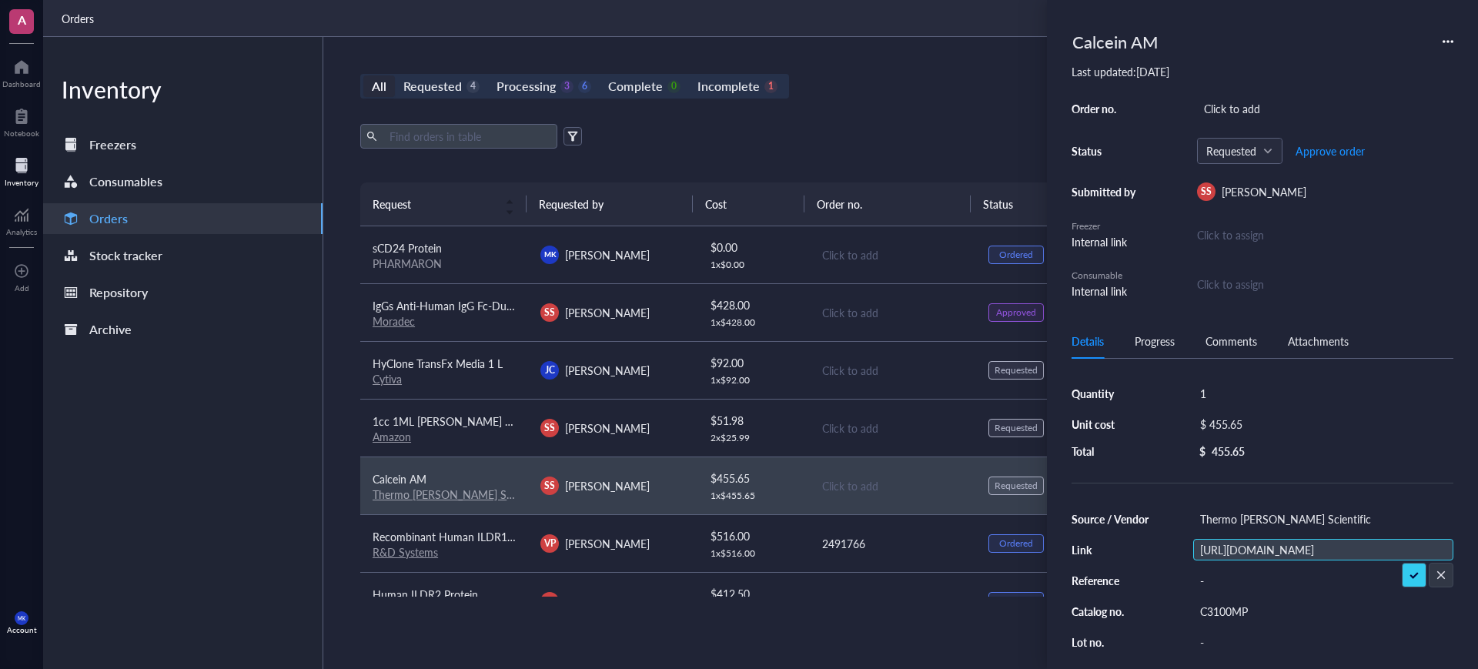
scroll to position [0, 100]
click at [1264, 525] on div "Thermo [PERSON_NAME] Scientific" at bounding box center [1324, 519] width 260 height 22
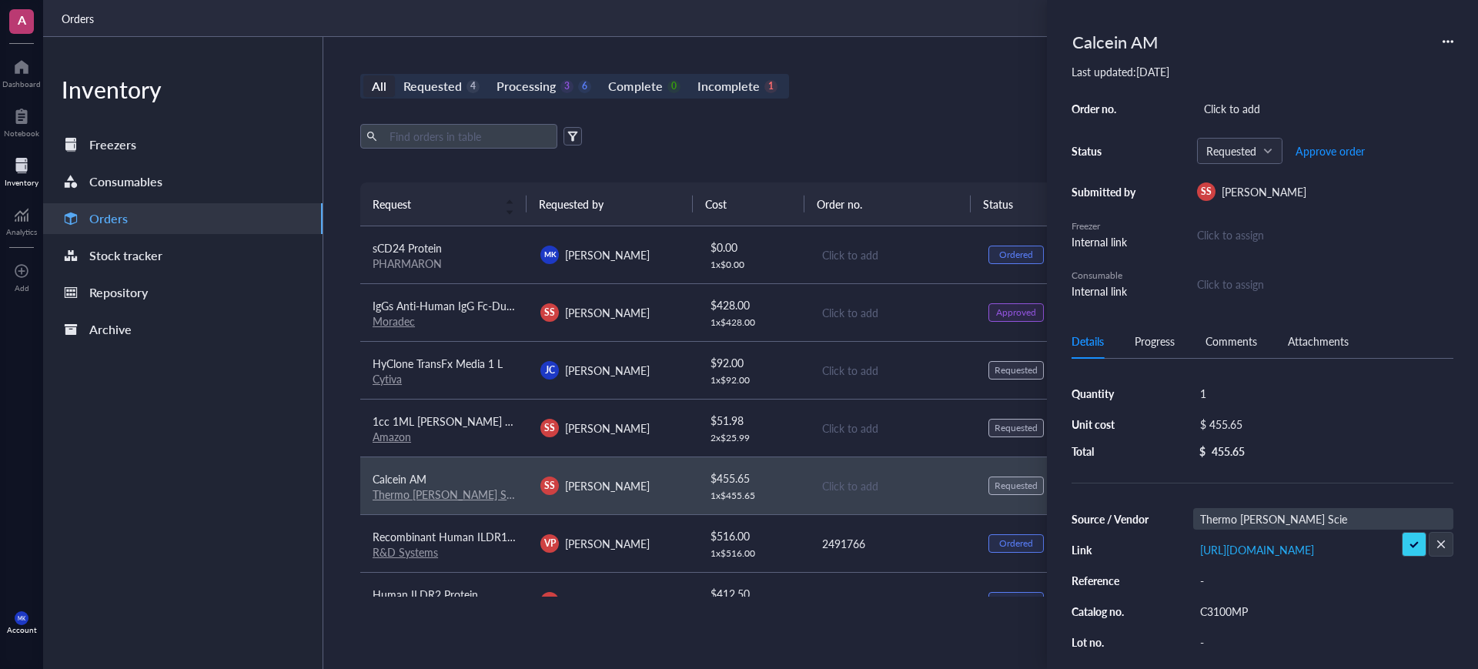
click at [1245, 519] on input "Thermo [PERSON_NAME] Scientific" at bounding box center [1274, 519] width 160 height 20
drag, startPoint x: 1241, startPoint y: 518, endPoint x: 1154, endPoint y: 517, distance: 87.0
click at [1155, 517] on div "Source / Vendor Thermo [PERSON_NAME] Scientific Link [URL][DOMAIN_NAME] Referen…" at bounding box center [1263, 626] width 382 height 237
type input "[PERSON_NAME] Scientific"
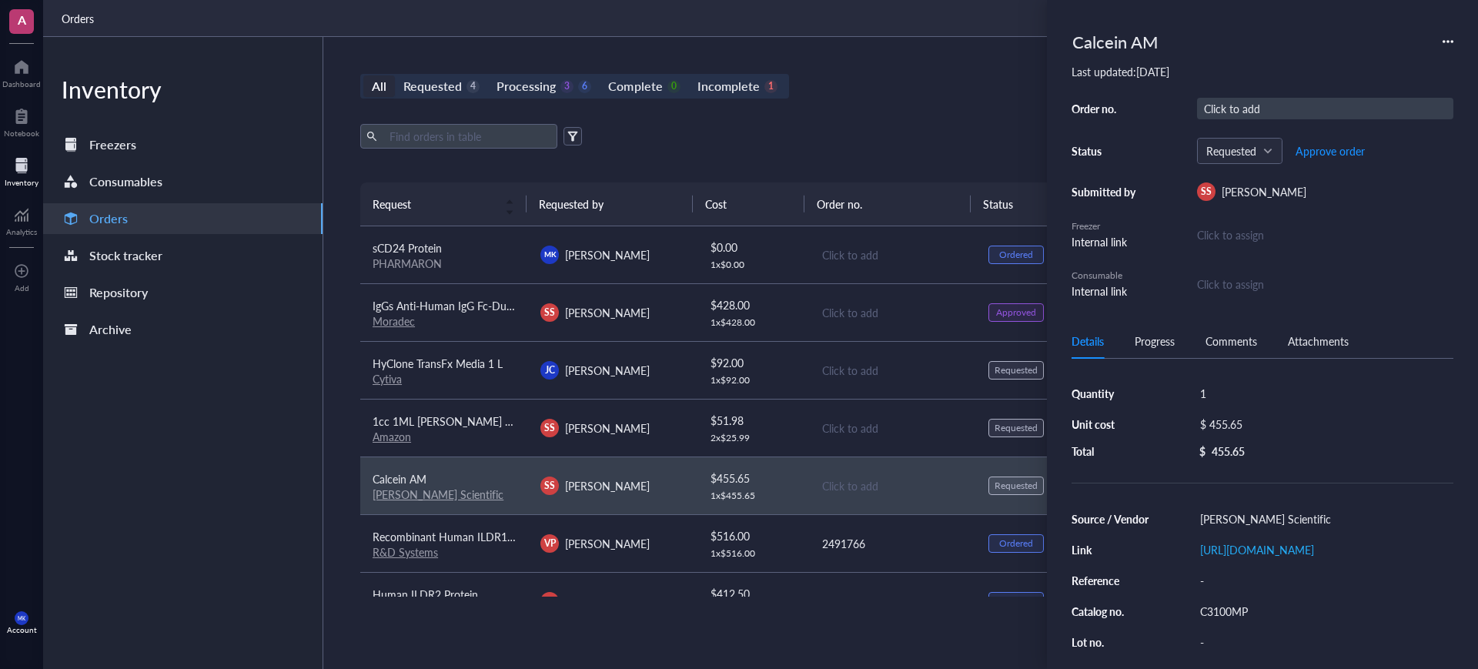
click at [1278, 117] on div "Click to add" at bounding box center [1325, 109] width 256 height 22
type input "H52309214"
click at [1344, 156] on span "Approve order" at bounding box center [1330, 151] width 69 height 12
click at [1344, 156] on span "Place order" at bounding box center [1318, 151] width 53 height 12
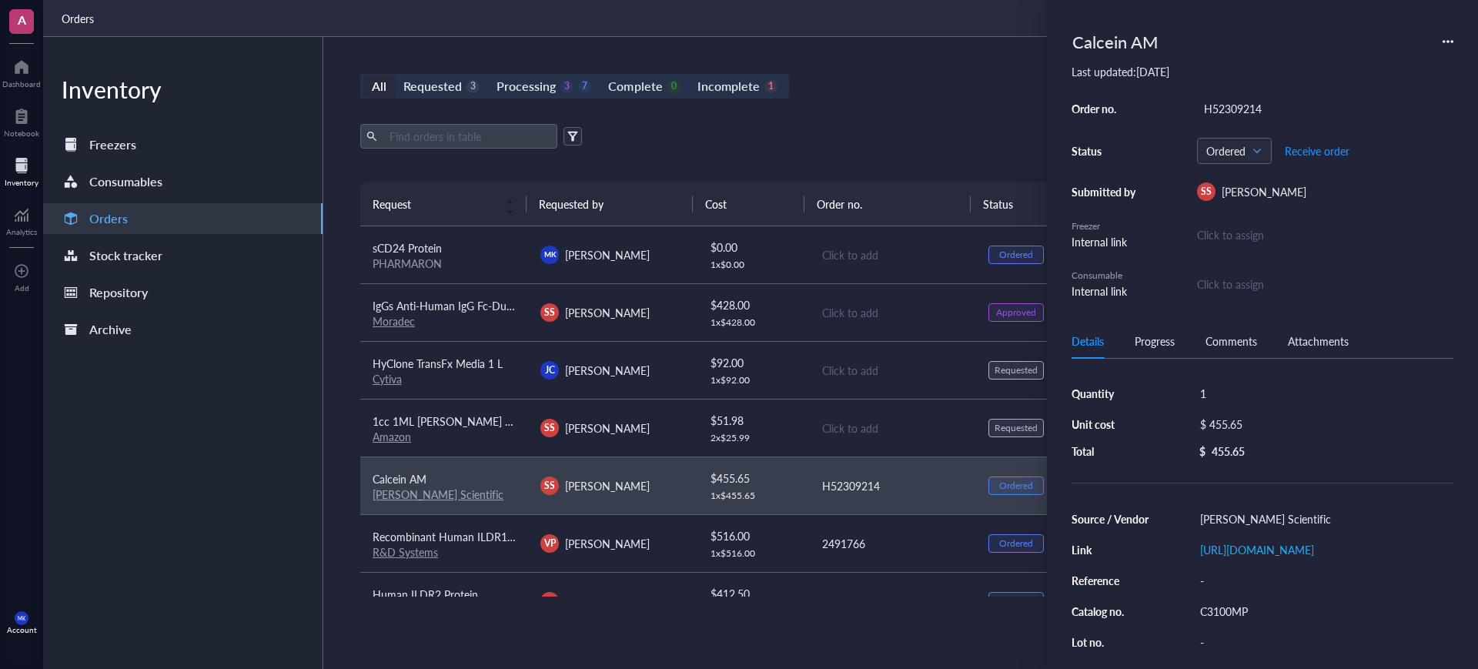
click at [831, 38] on div "All Requested 3 Processing 3 7 Complete 0 Incomplete 1 New order Export Open ar…" at bounding box center [892, 353] width 1138 height 632
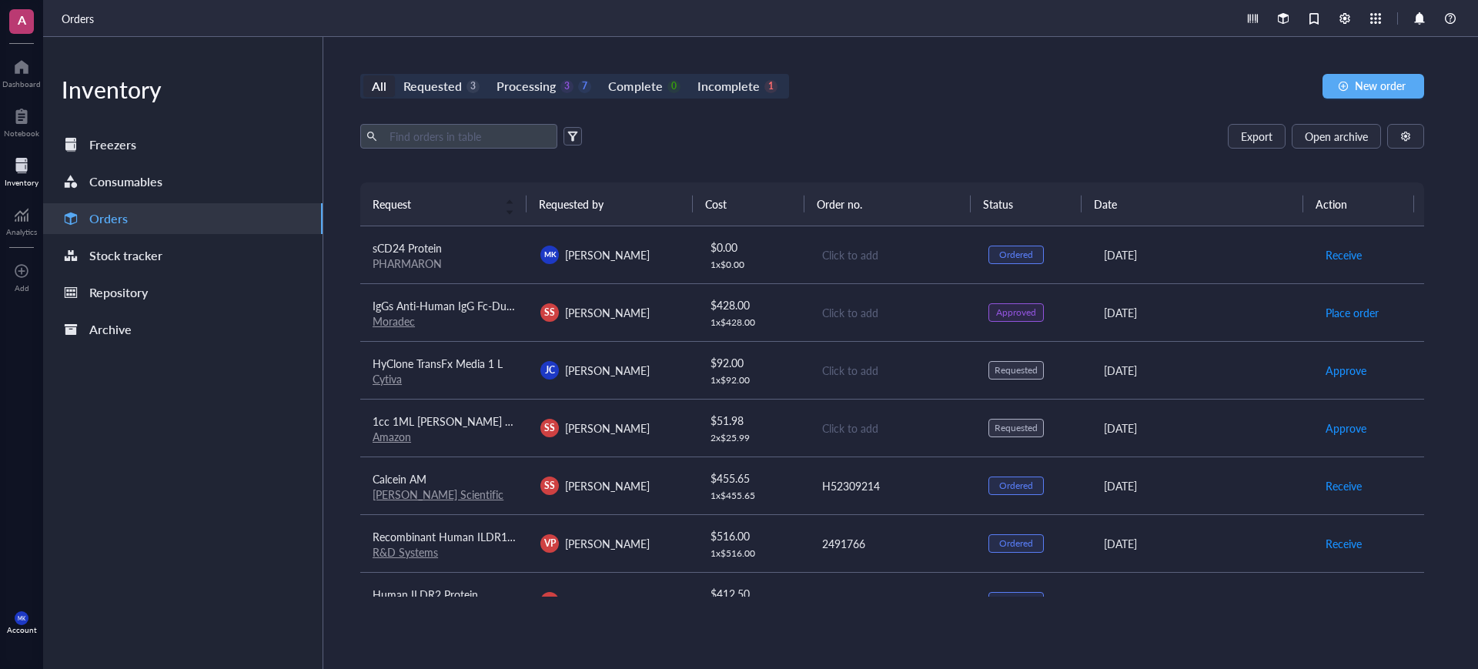
click at [839, 246] on div "Click to add" at bounding box center [893, 254] width 142 height 17
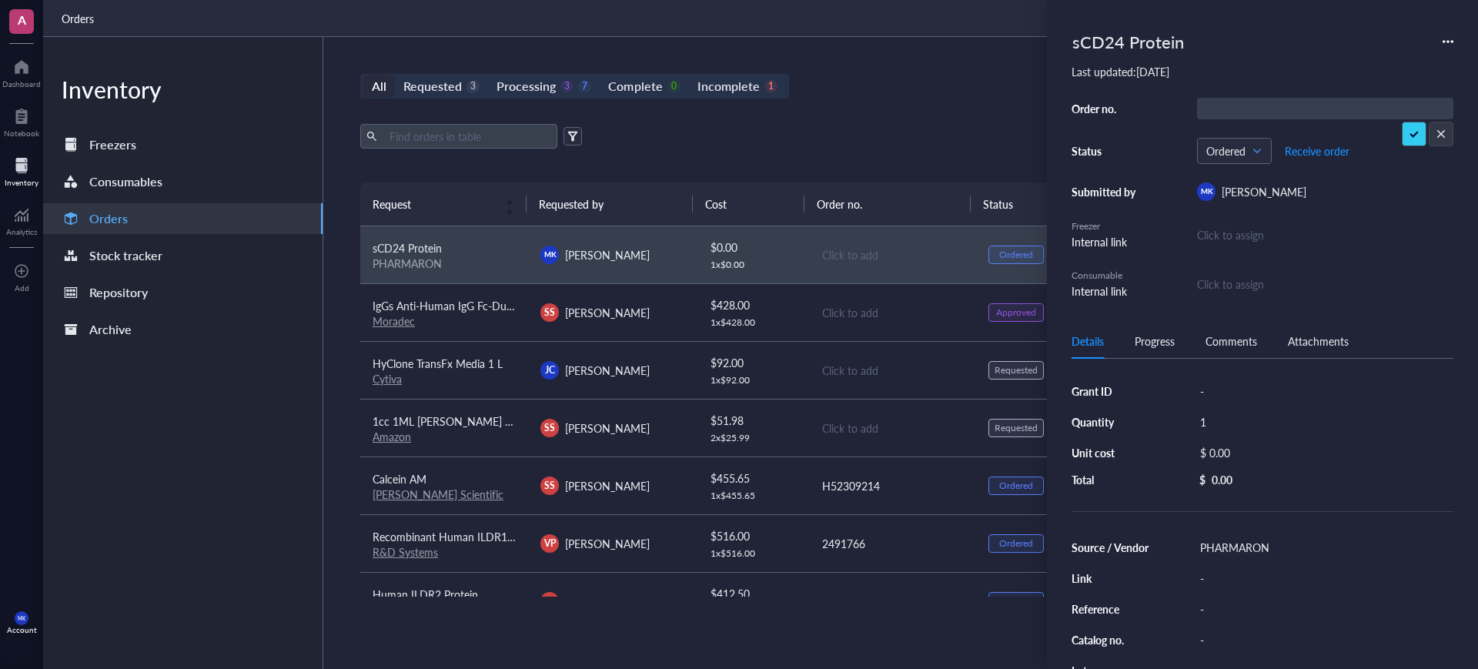
type input "251344225CL"
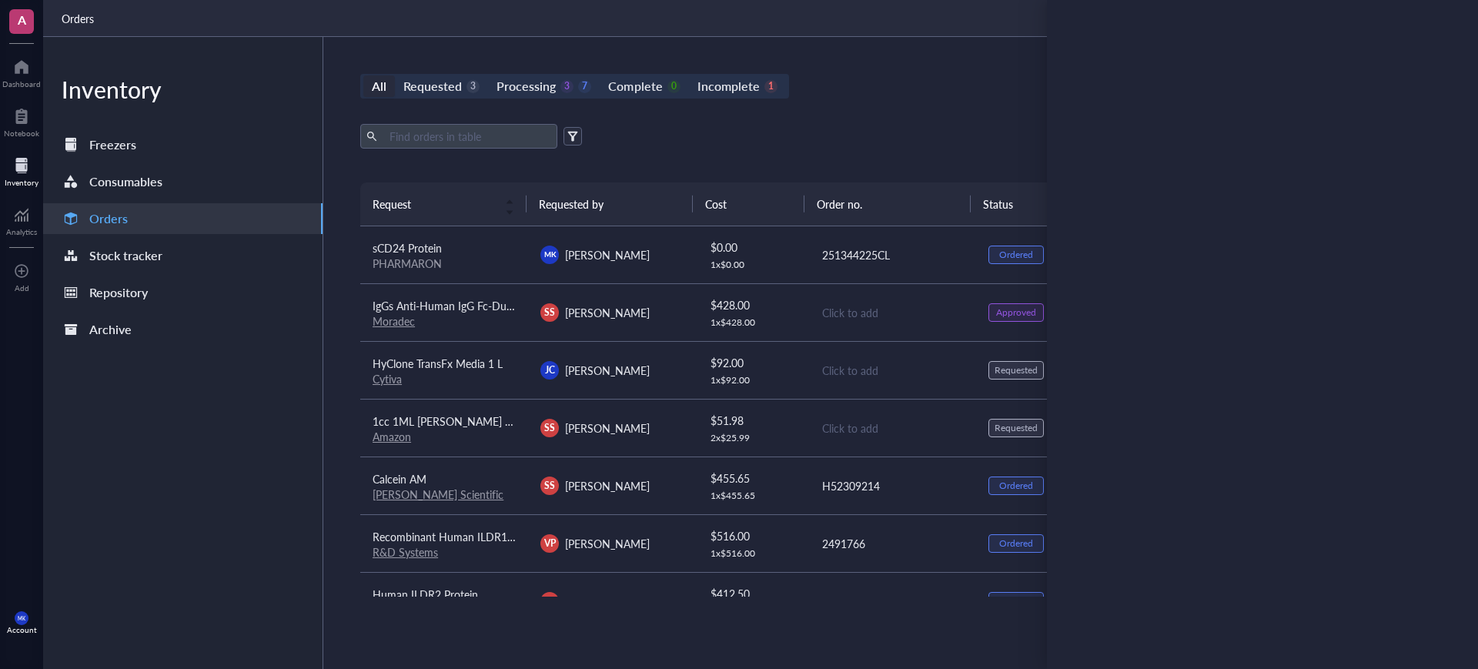
click at [989, 117] on div "All Requested 3 Processing 3 7 Complete 0 Incomplete 1 New order Export Open ar…" at bounding box center [892, 353] width 1138 height 632
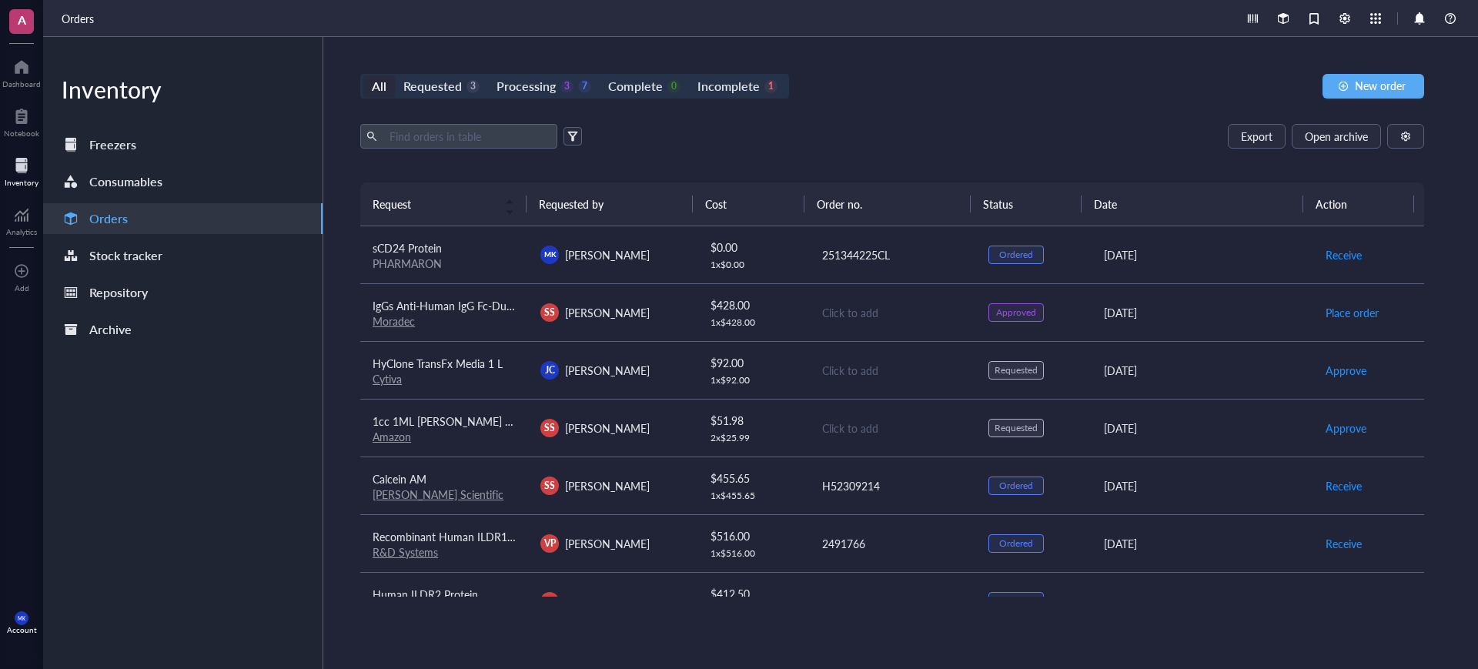
click at [919, 442] on td "Click to add" at bounding box center [893, 428] width 168 height 58
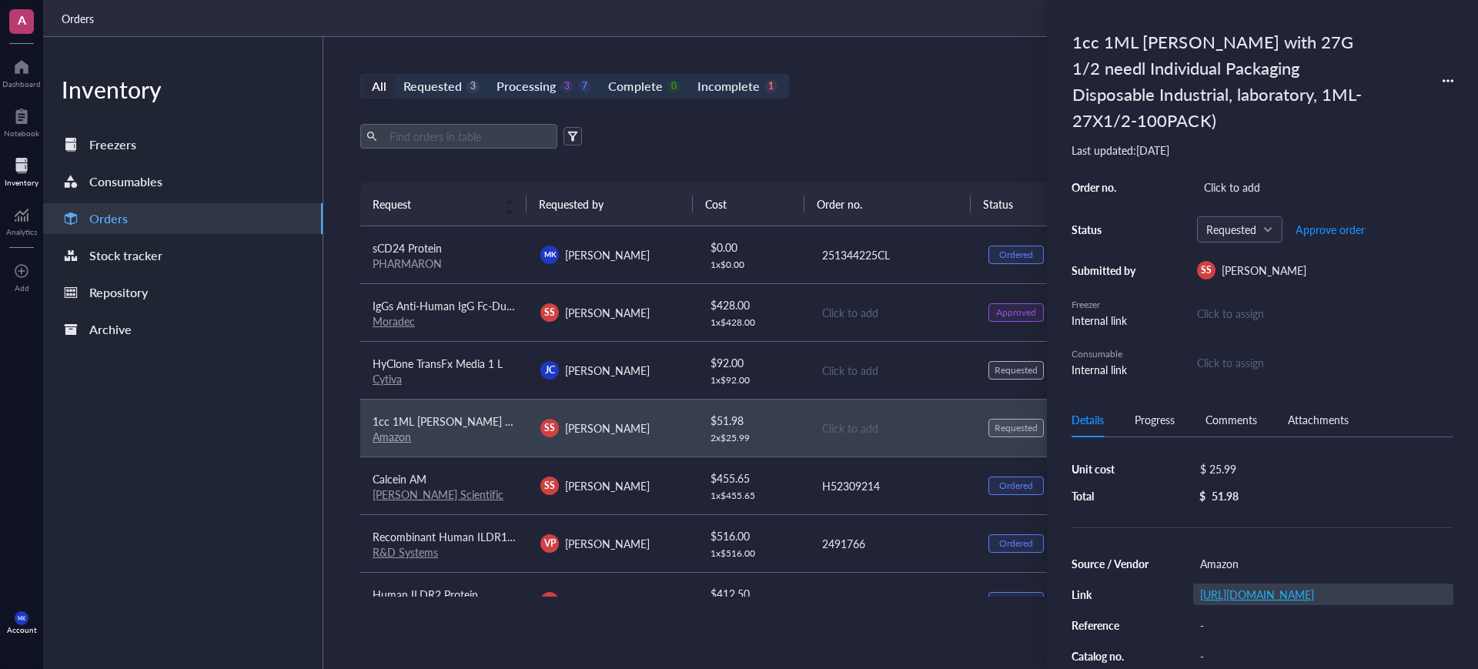
scroll to position [96, 0]
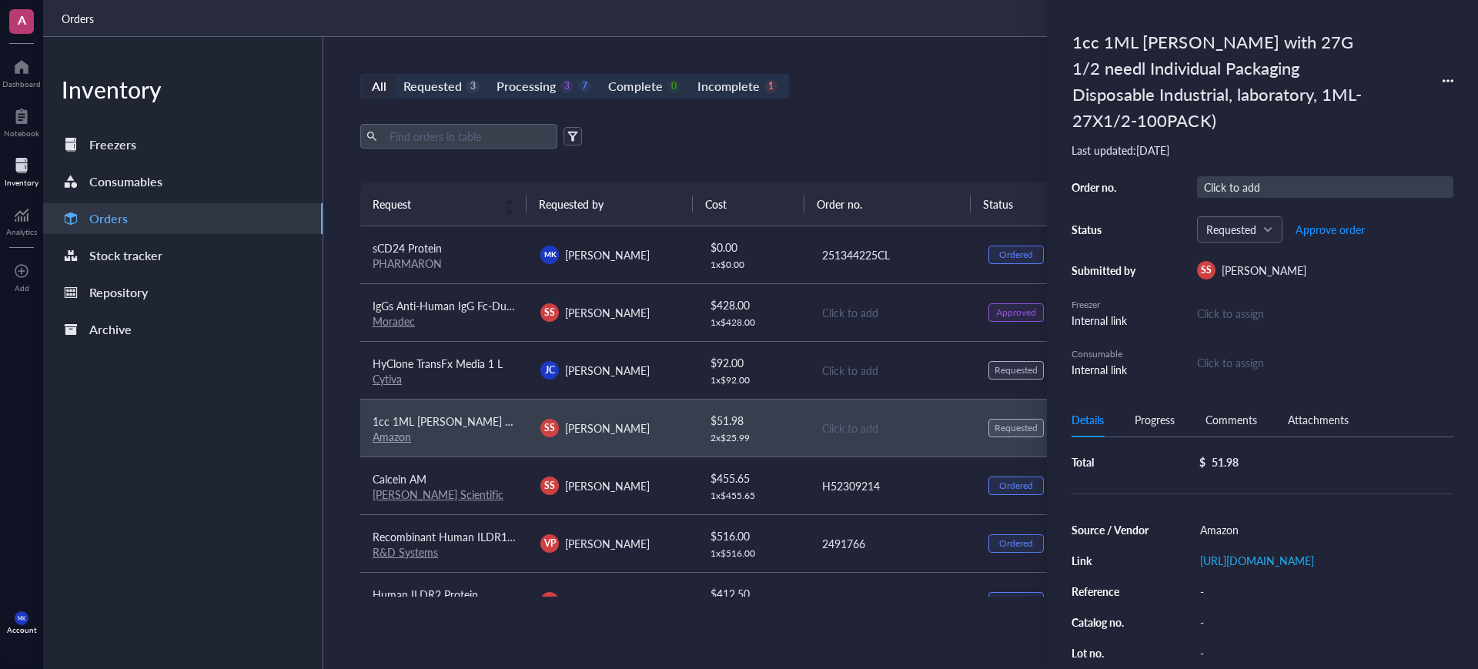
click at [1252, 189] on div "Click to add" at bounding box center [1325, 187] width 256 height 22
type input "114-5878440-2687455"
click at [1338, 230] on span "Approve order" at bounding box center [1330, 229] width 69 height 12
click at [1320, 226] on span "Place order" at bounding box center [1318, 229] width 53 height 12
click at [879, 44] on div "All Requested 2 Processing 3 8 Complete 0 Incomplete 1 New order Export Open ar…" at bounding box center [892, 353] width 1138 height 632
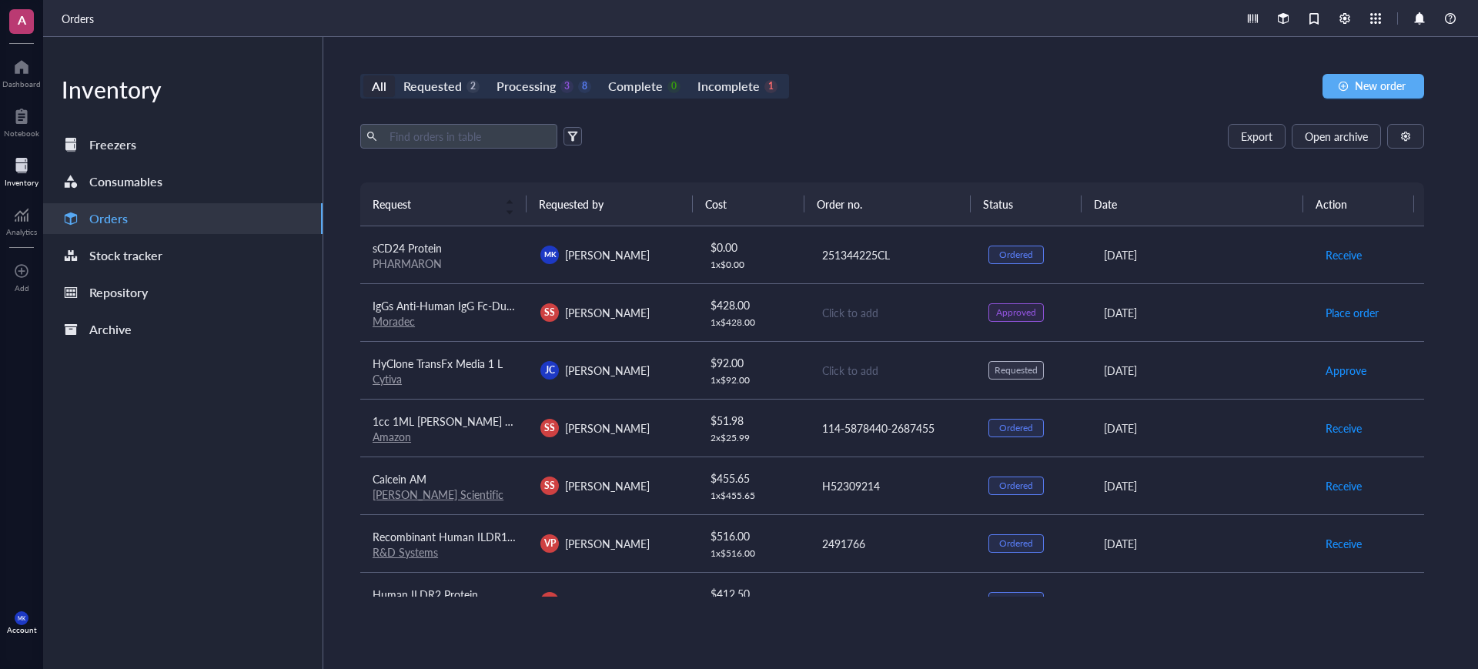
click at [775, 379] on div "1 x $ 92.00" at bounding box center [754, 380] width 86 height 12
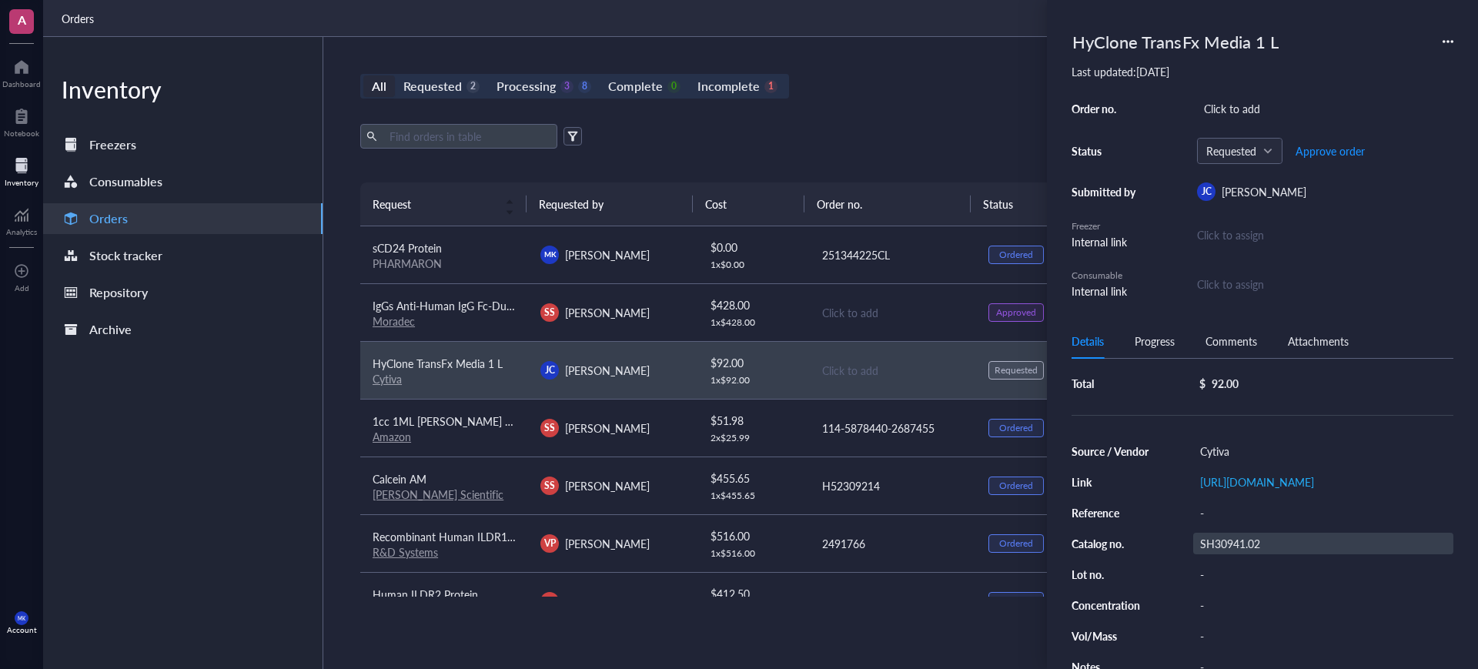
click at [1227, 554] on div "SH30941.02" at bounding box center [1324, 544] width 260 height 22
click at [1227, 554] on input "SH30941.02" at bounding box center [1231, 544] width 74 height 20
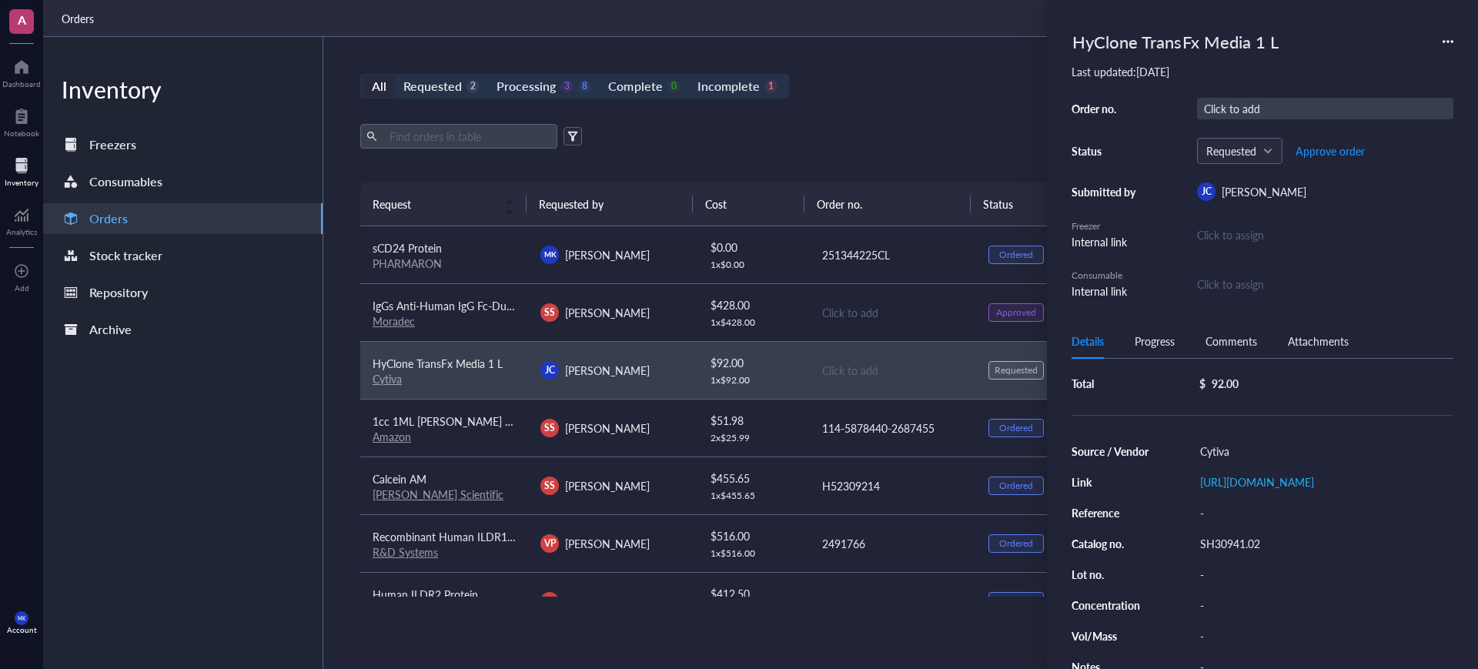
click at [1220, 112] on div "Click to add" at bounding box center [1325, 109] width 256 height 22
type input "W_77028966_[DATE]"
click at [958, 101] on div "All Requested 2 Processing 3 8 Complete 0 Incomplete 1 New order Export Open ar…" at bounding box center [892, 353] width 1138 height 632
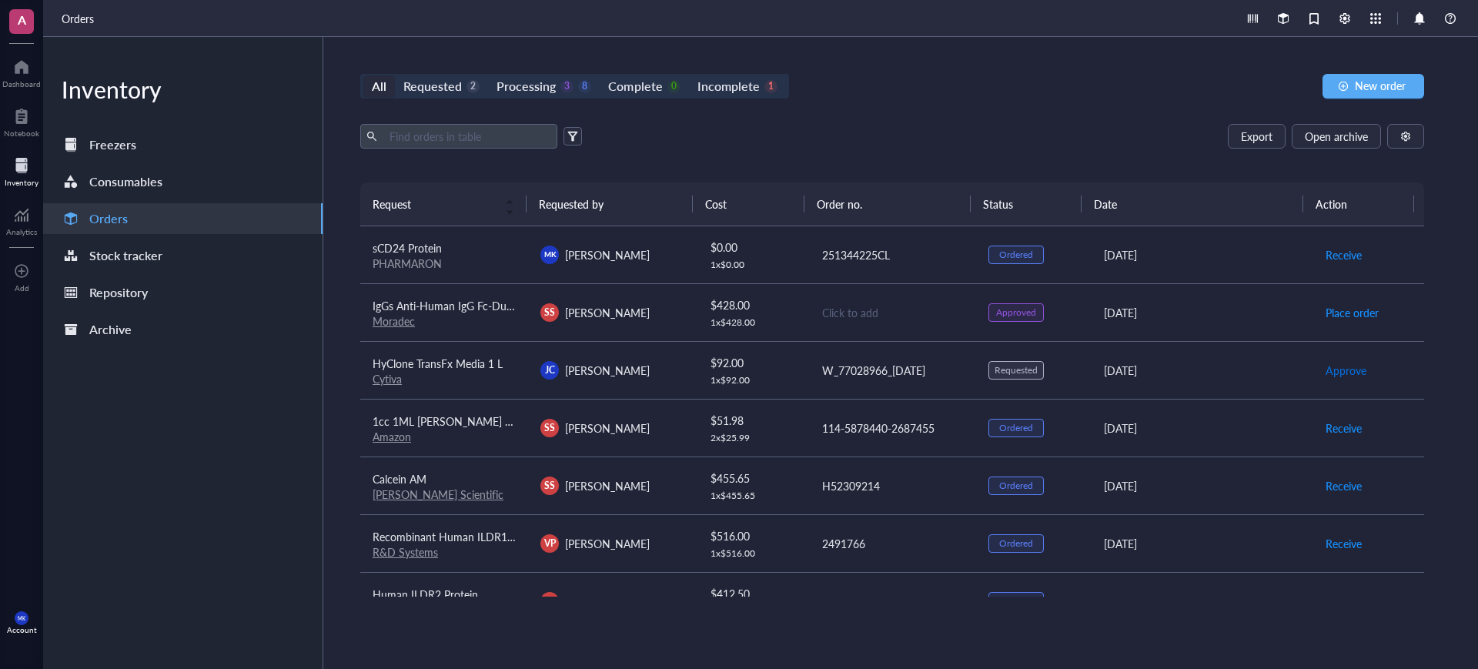
click at [1326, 372] on span "Approve" at bounding box center [1346, 370] width 41 height 17
click at [1326, 372] on span "Place order" at bounding box center [1352, 370] width 53 height 17
click at [1103, 133] on div "Export Open archive" at bounding box center [892, 136] width 1064 height 25
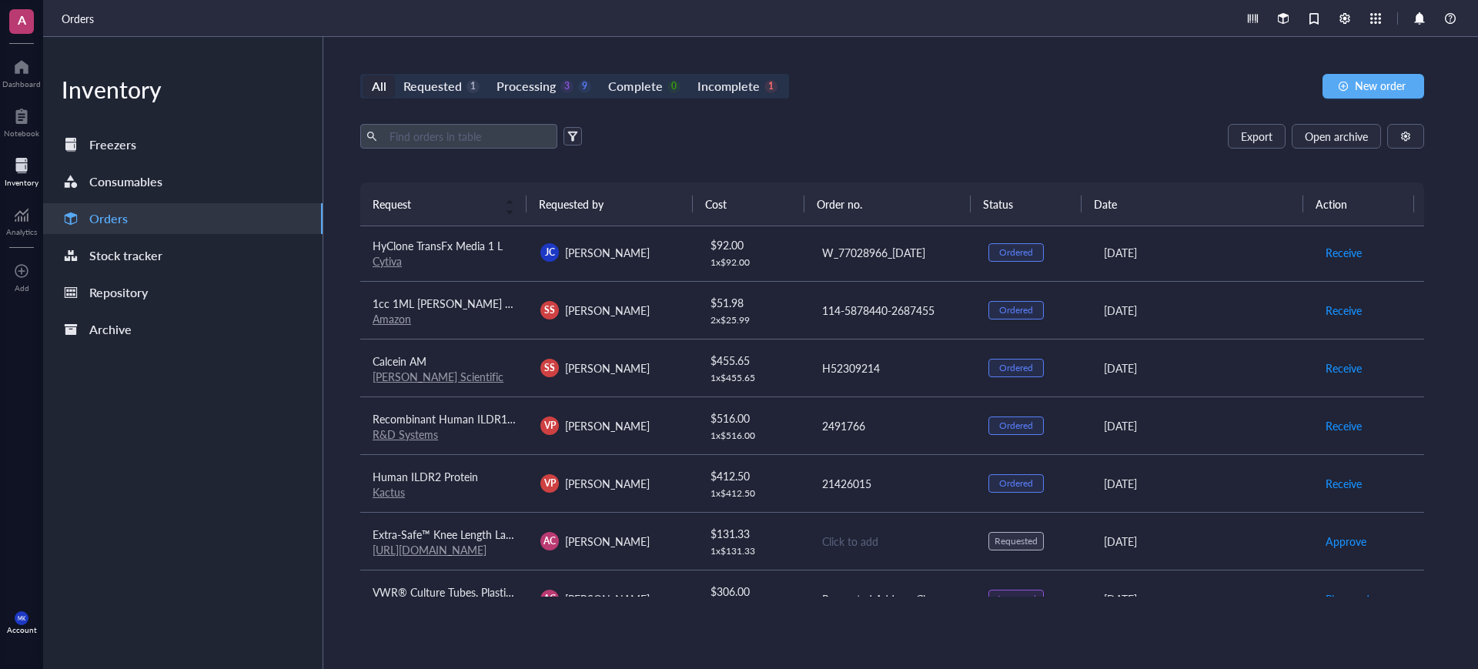
scroll to position [193, 0]
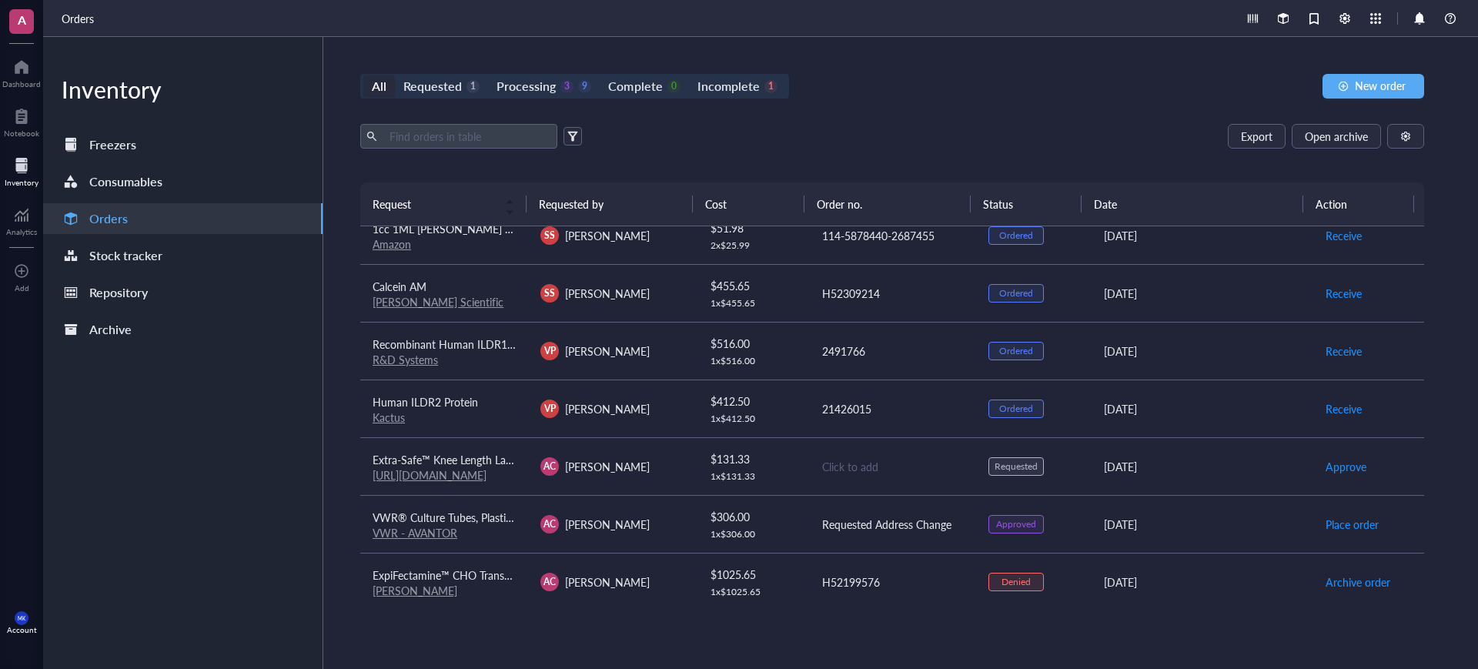
click at [1046, 35] on div "Orders" at bounding box center [760, 18] width 1435 height 37
click at [450, 89] on div "Requested" at bounding box center [433, 86] width 59 height 22
click at [395, 75] on input "Requested 1" at bounding box center [395, 75] width 0 height 0
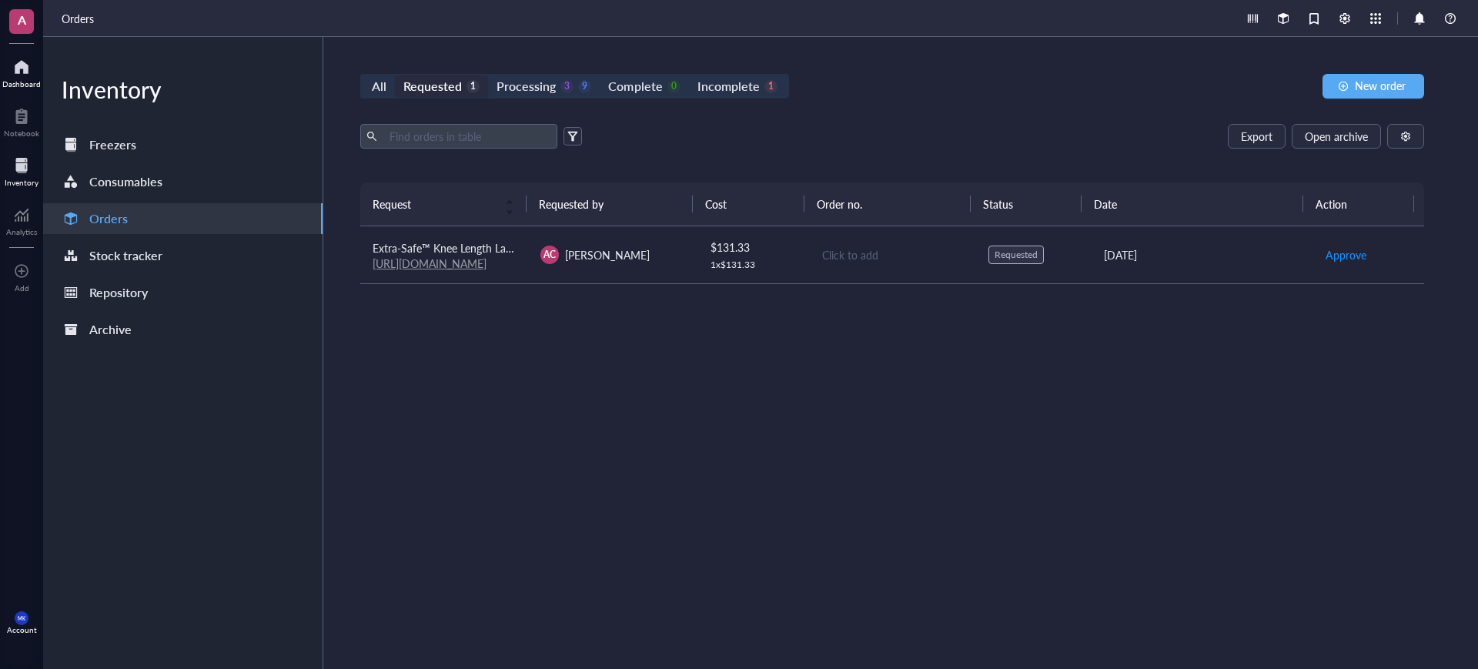
click at [10, 82] on div "Dashboard" at bounding box center [21, 83] width 39 height 9
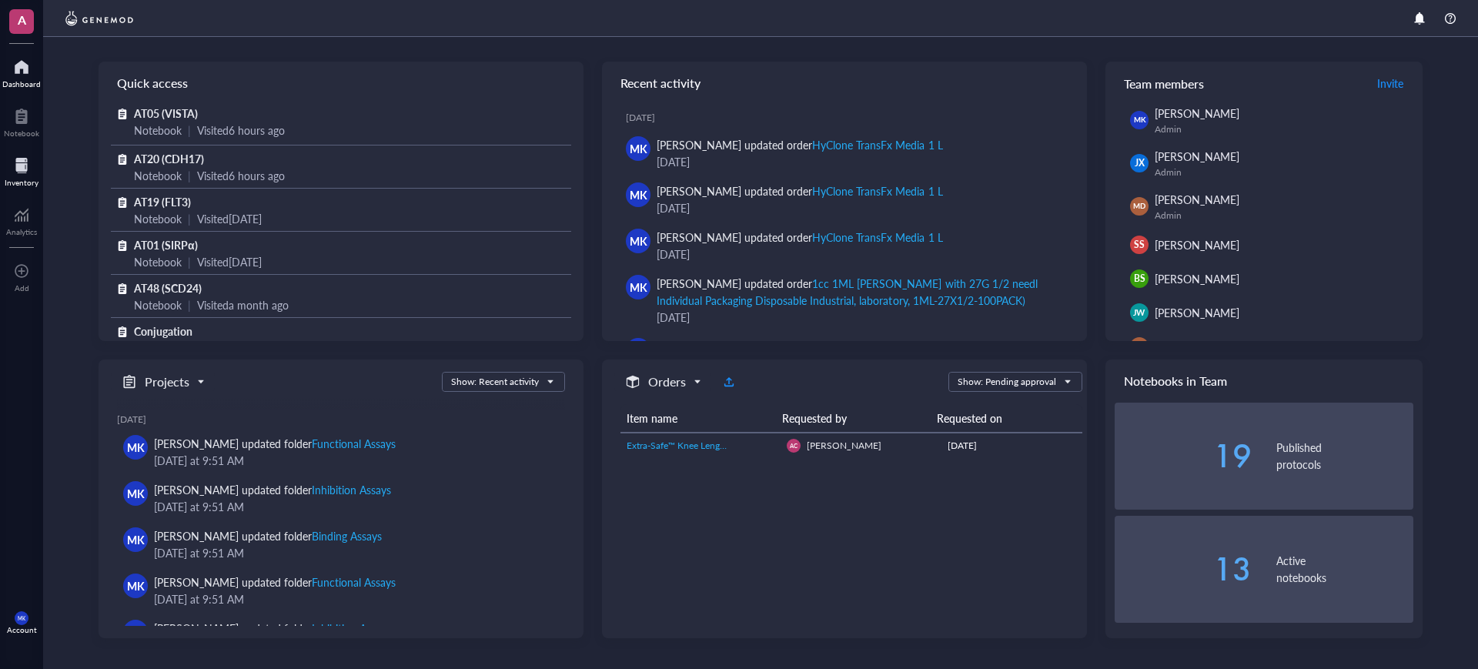
click at [22, 178] on div "Inventory" at bounding box center [22, 182] width 34 height 9
